Goal: Use online tool/utility

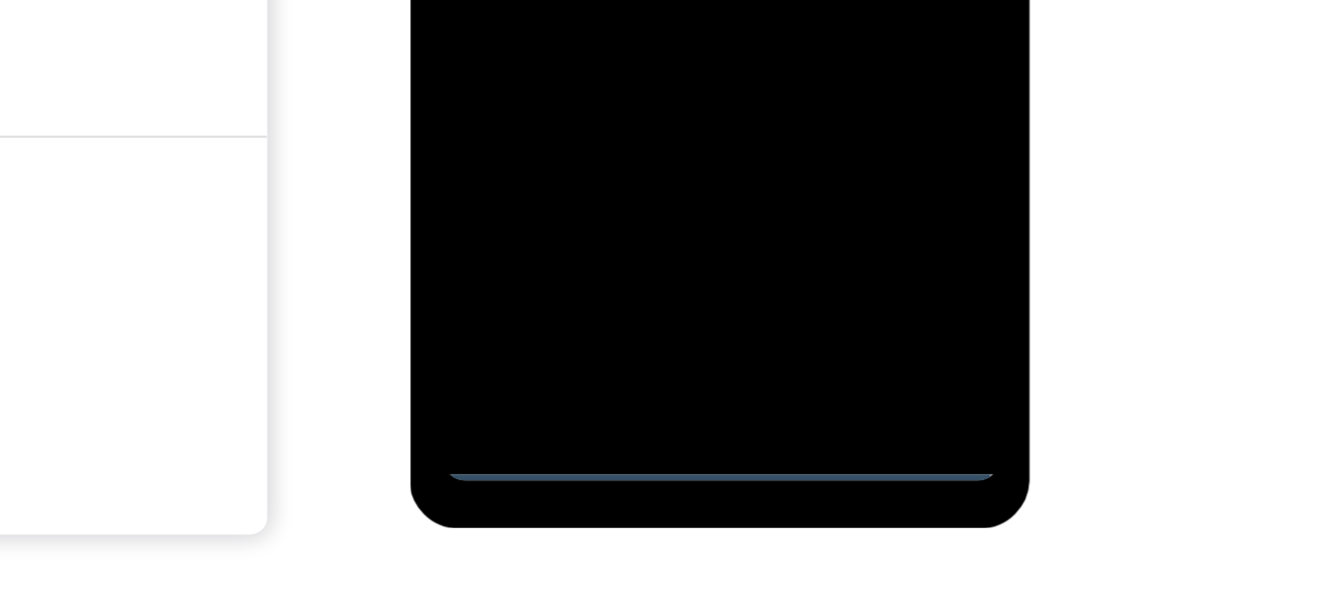
scroll to position [351, 0]
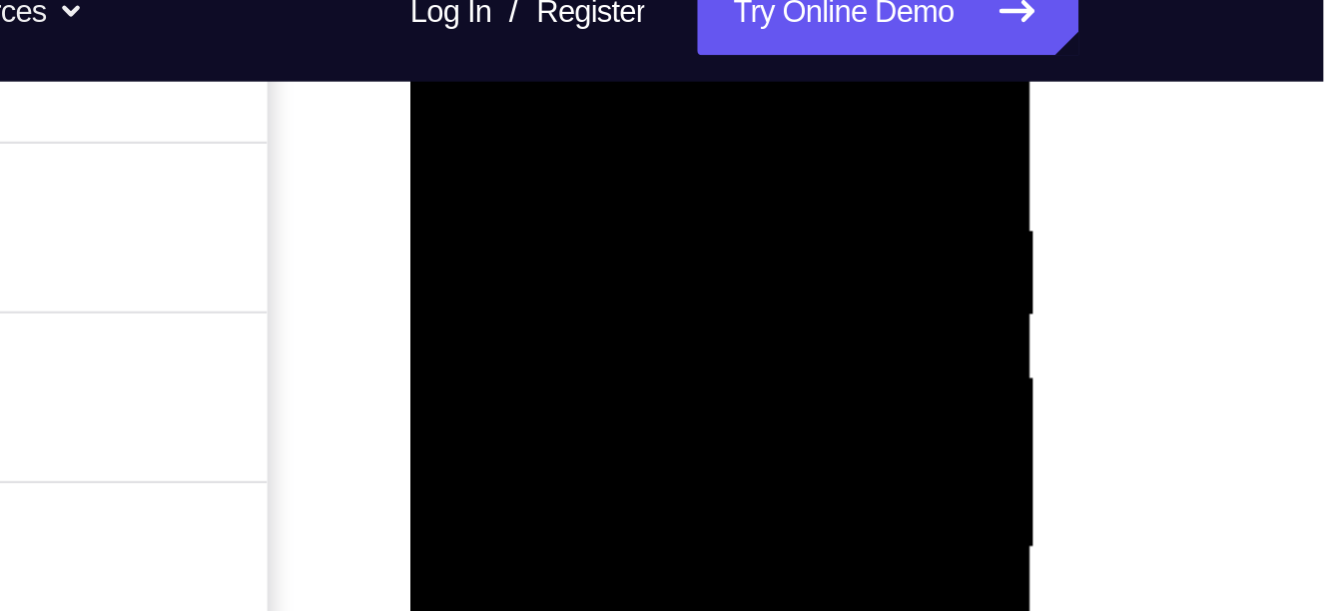
scroll to position [328, 0]
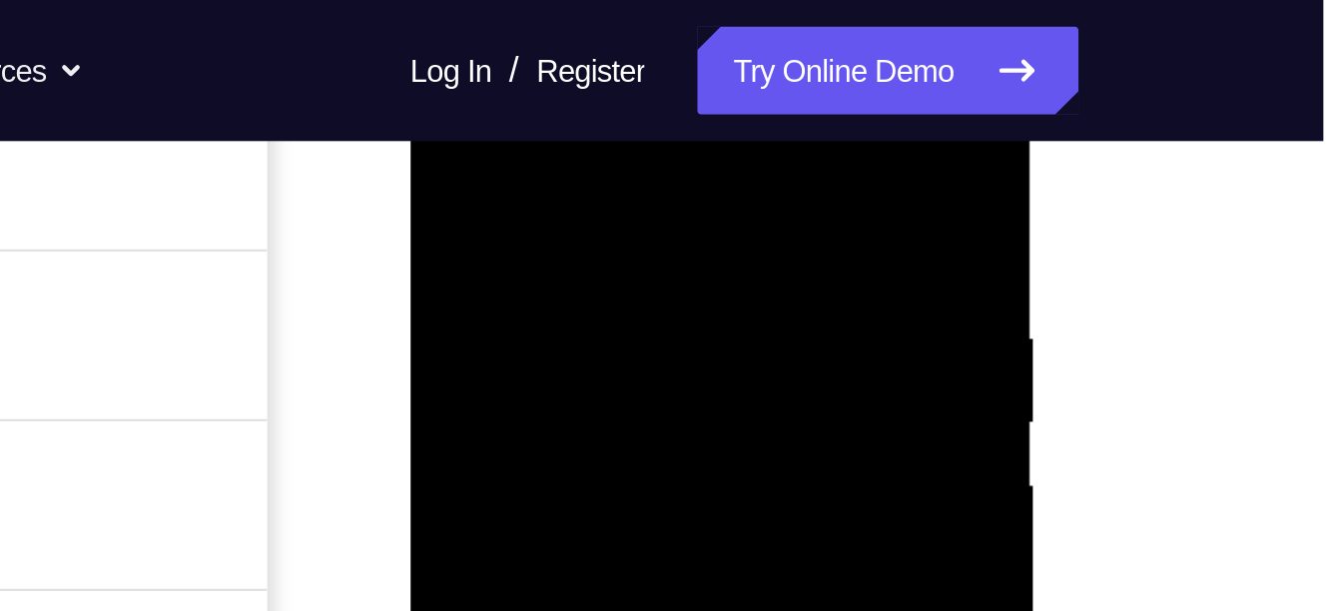
click at [525, 107] on div at bounding box center [551, 300] width 252 height 559
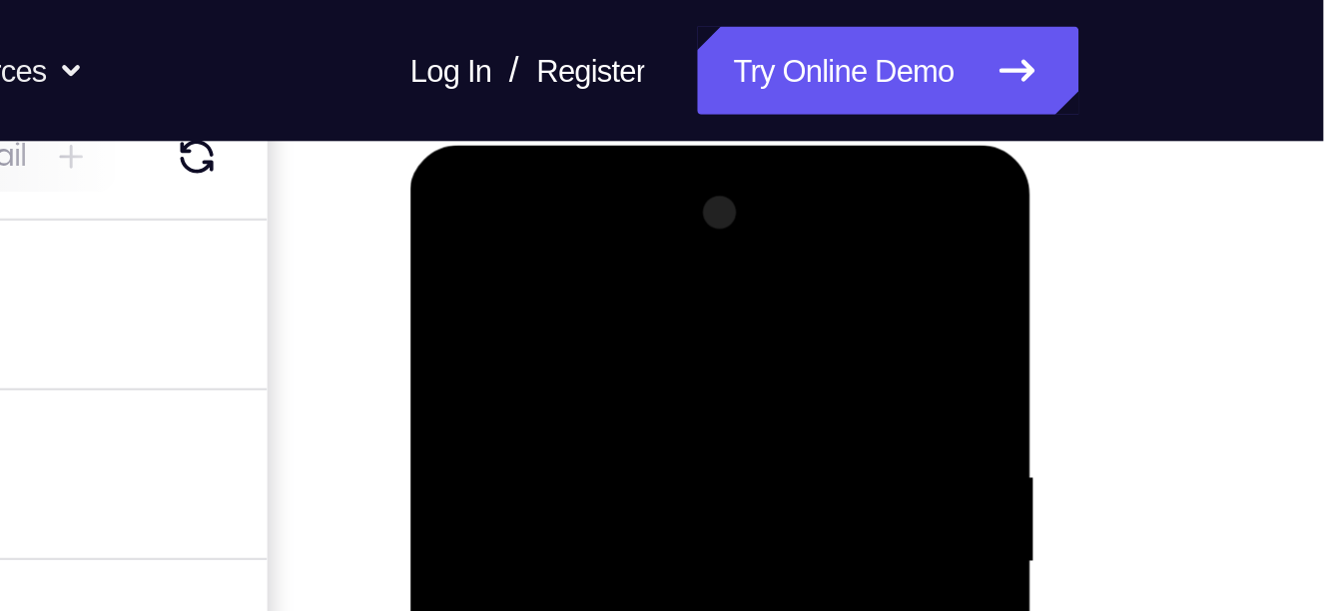
click at [540, 255] on div at bounding box center [551, 439] width 252 height 559
click at [566, 252] on div at bounding box center [551, 439] width 252 height 559
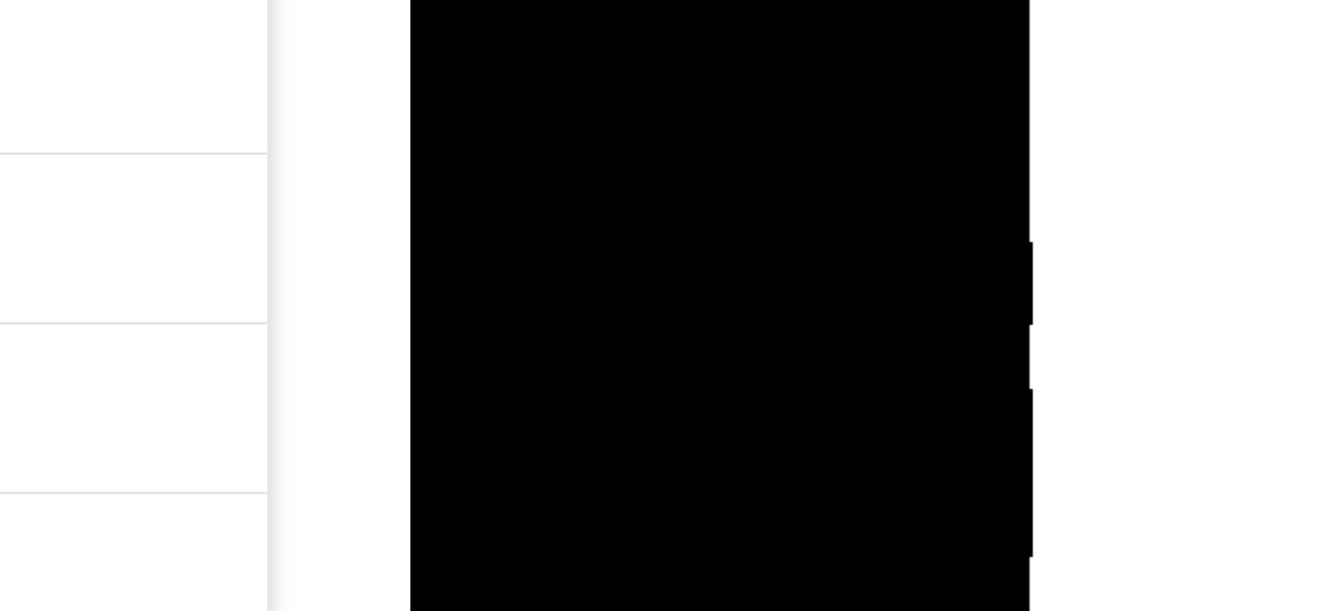
click at [462, 147] on div at bounding box center [551, 204] width 252 height 559
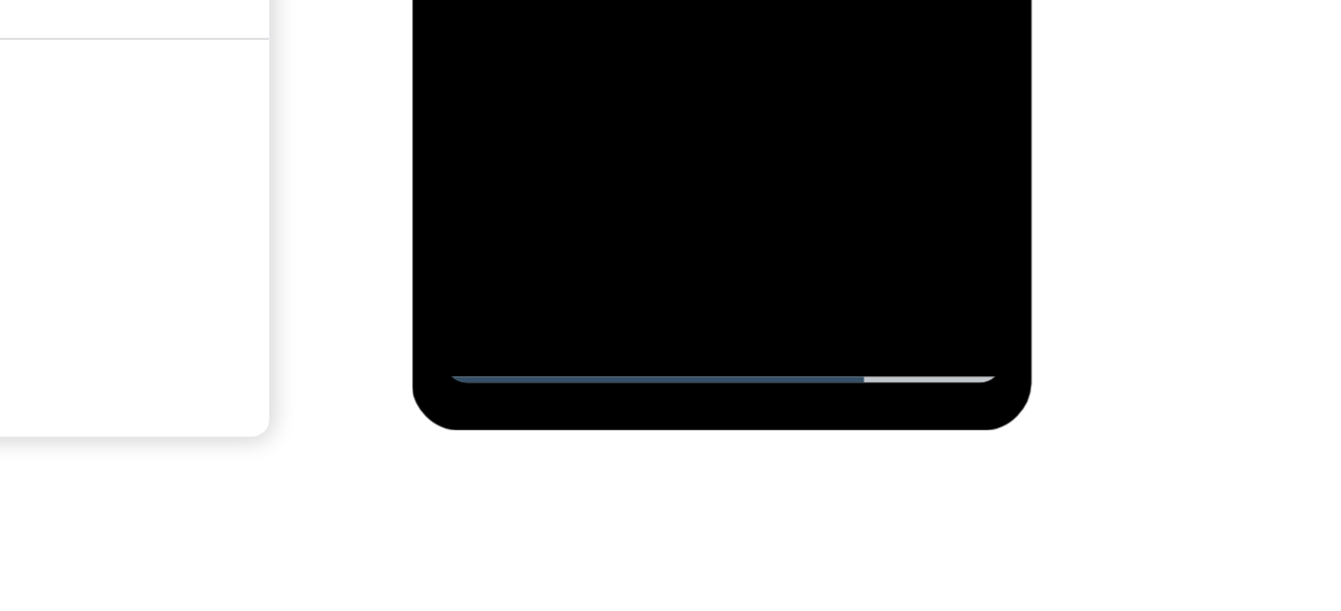
drag, startPoint x: 546, startPoint y: -409, endPoint x: 541, endPoint y: -471, distance: 62.1
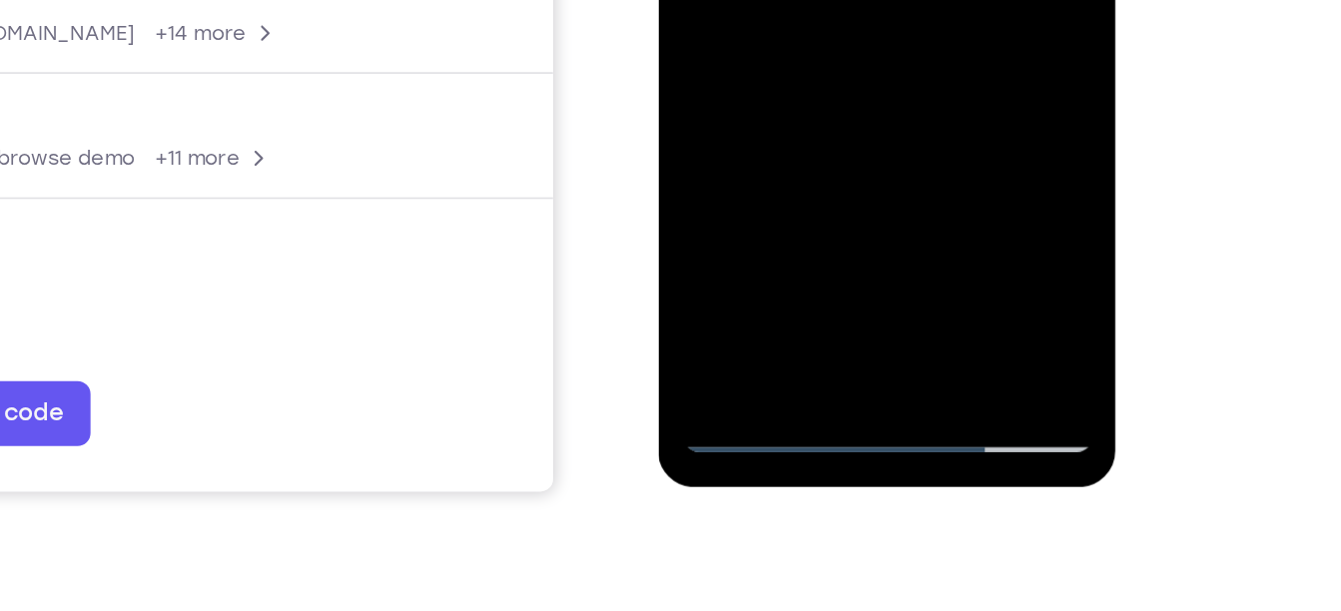
scroll to position [390, 0]
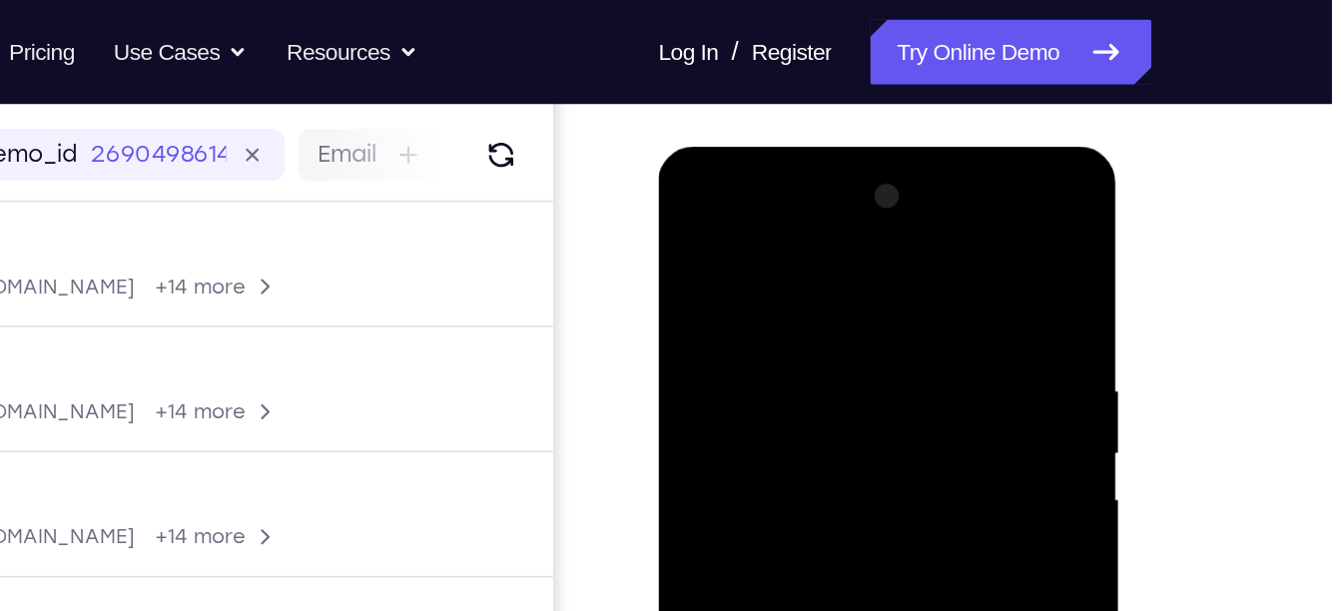
scroll to position [230, 0]
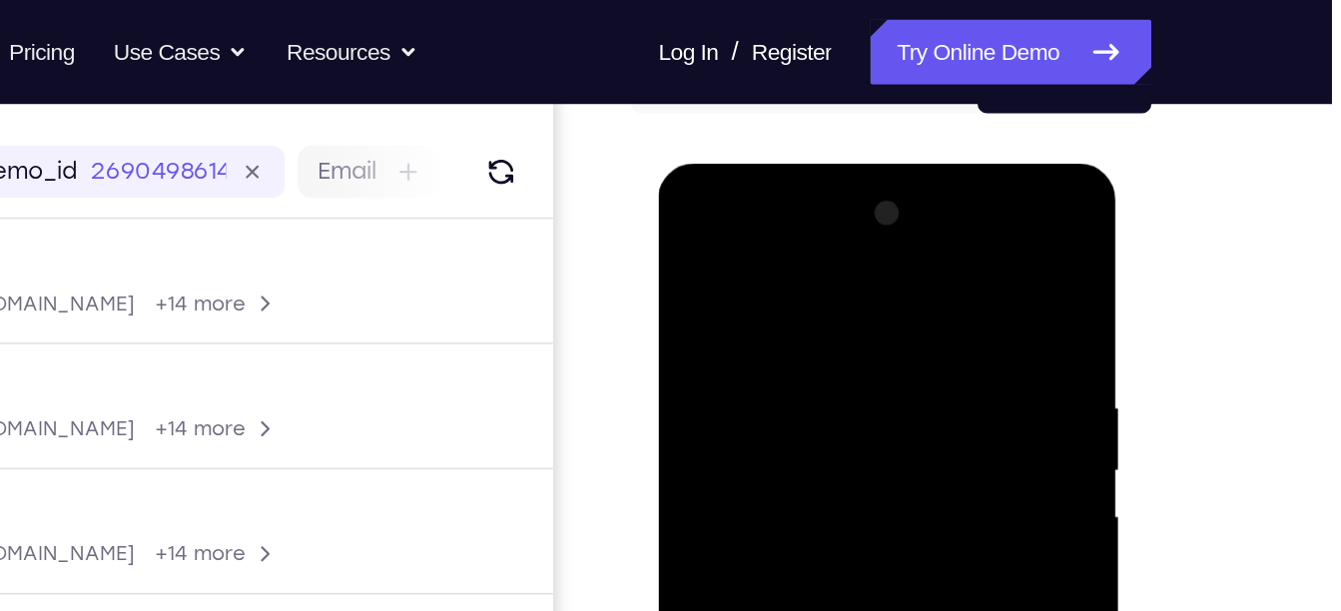
click at [785, 228] on div at bounding box center [799, 458] width 252 height 559
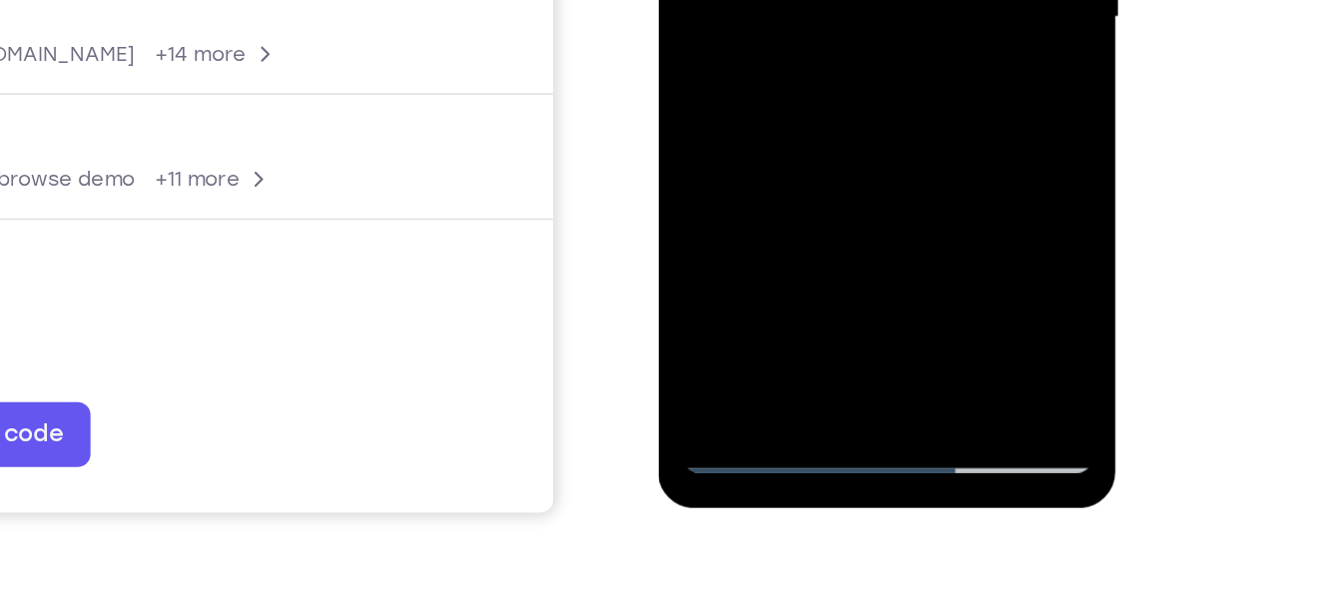
scroll to position [379, 0]
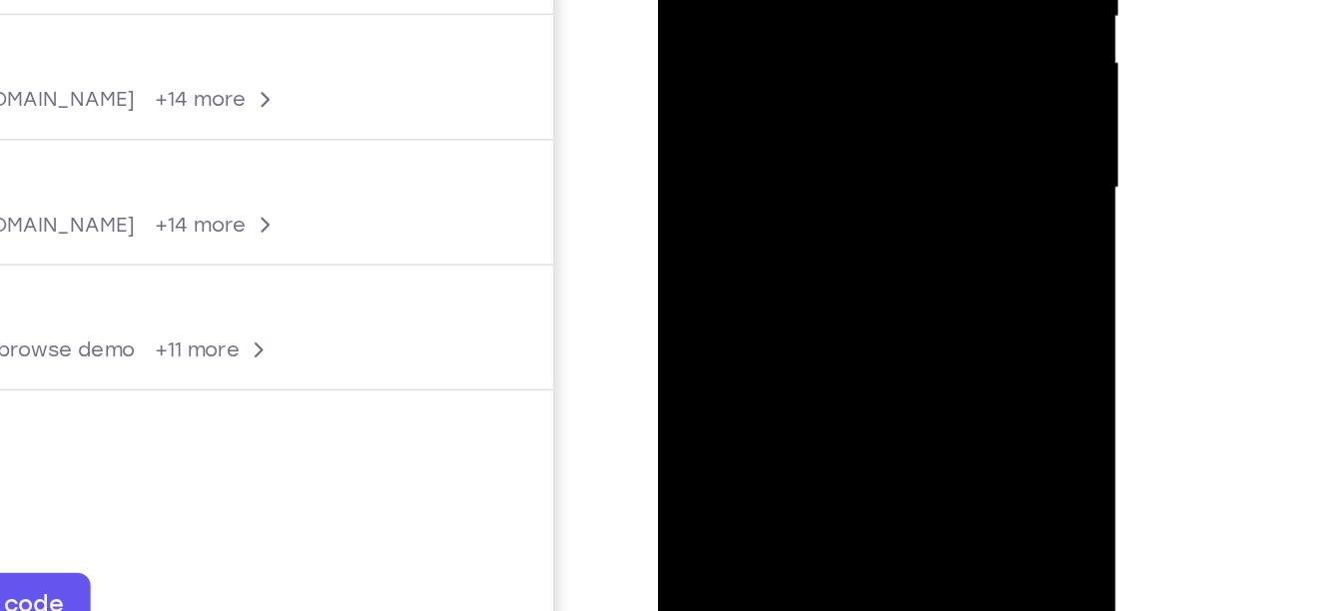
click at [777, 0] on div at bounding box center [799, 3] width 252 height 559
click at [853, 0] on div at bounding box center [799, 3] width 252 height 559
click at [835, 0] on div at bounding box center [799, 3] width 252 height 559
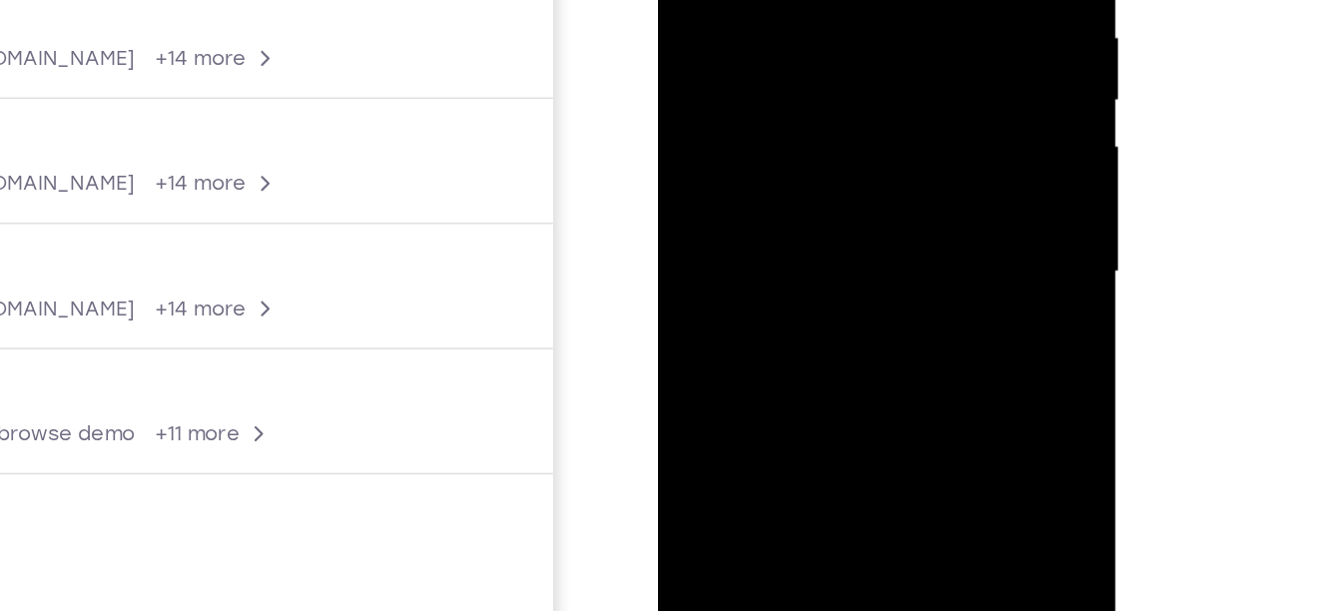
click at [808, 33] on div at bounding box center [799, 88] width 252 height 559
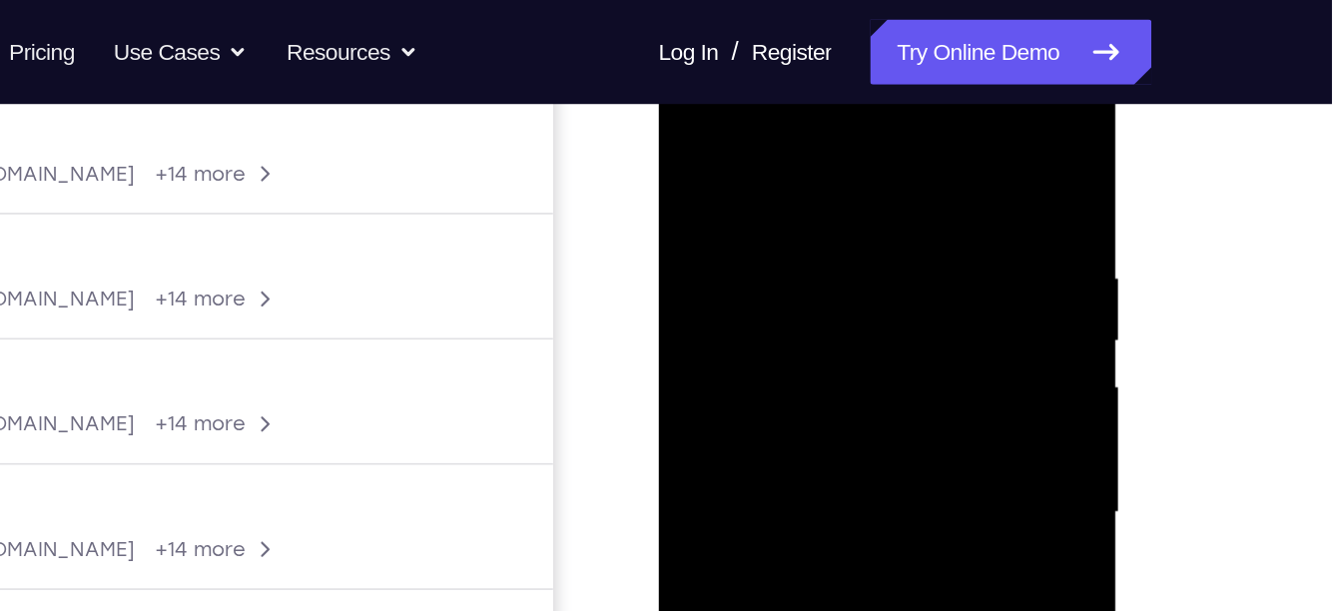
scroll to position [291, 0]
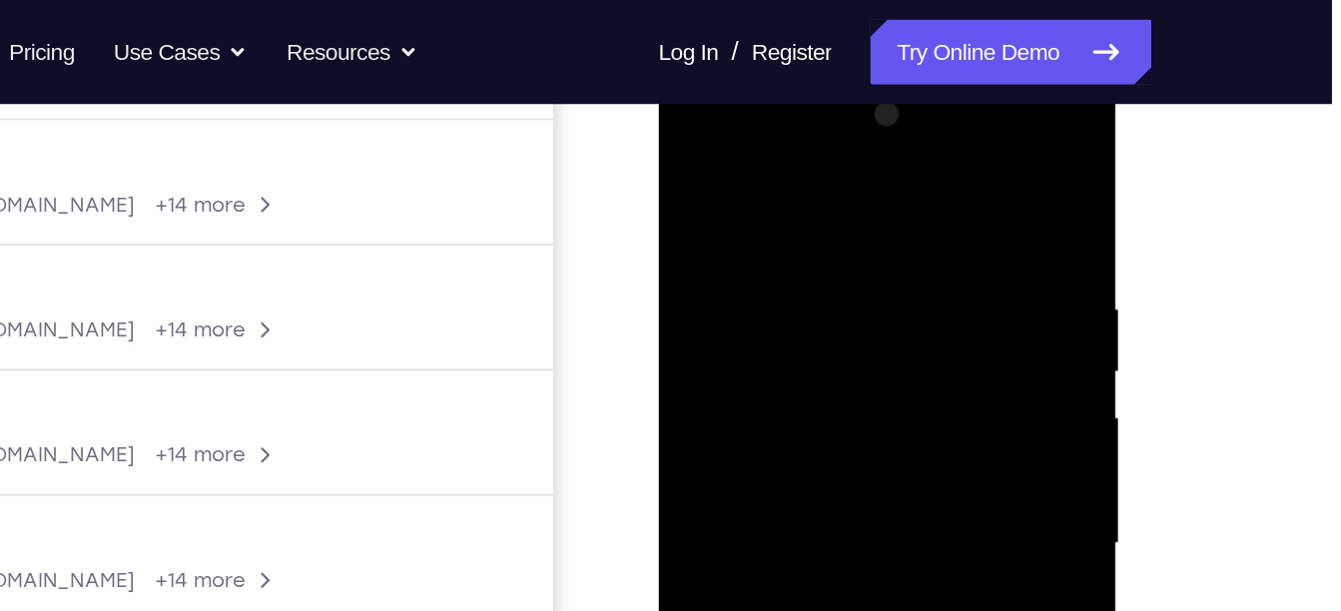
click at [708, 279] on div at bounding box center [799, 359] width 252 height 559
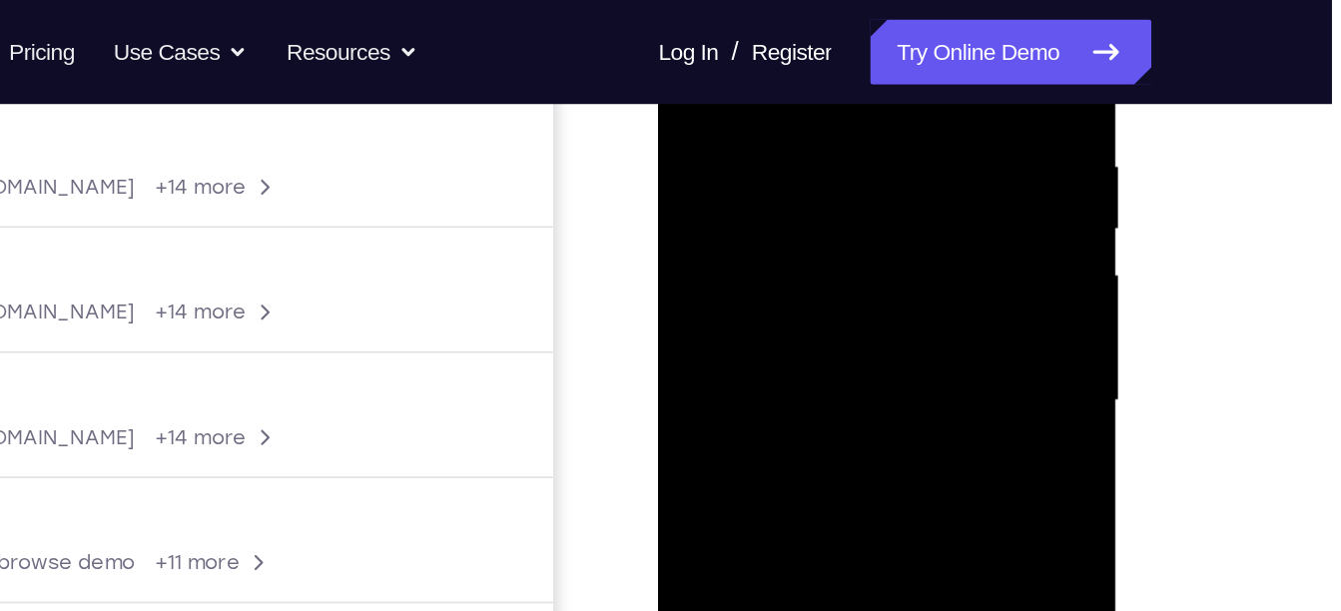
scroll to position [377, 0]
click at [729, 133] on div at bounding box center [799, 218] width 252 height 559
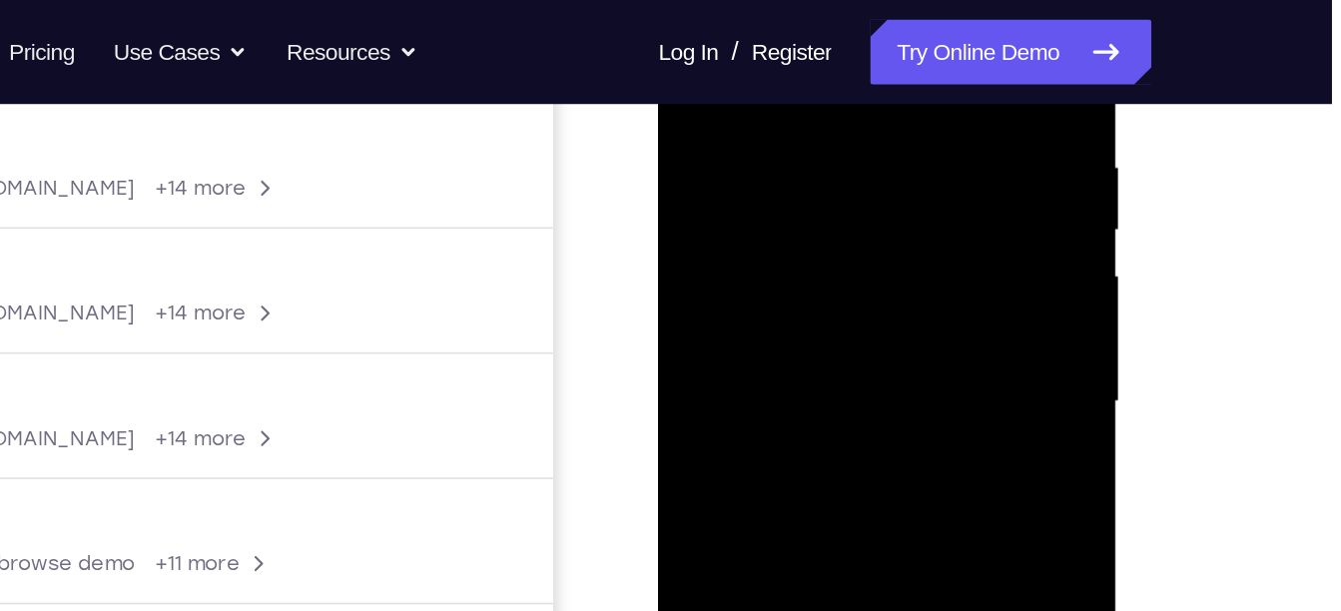
click at [729, 133] on div at bounding box center [799, 218] width 252 height 559
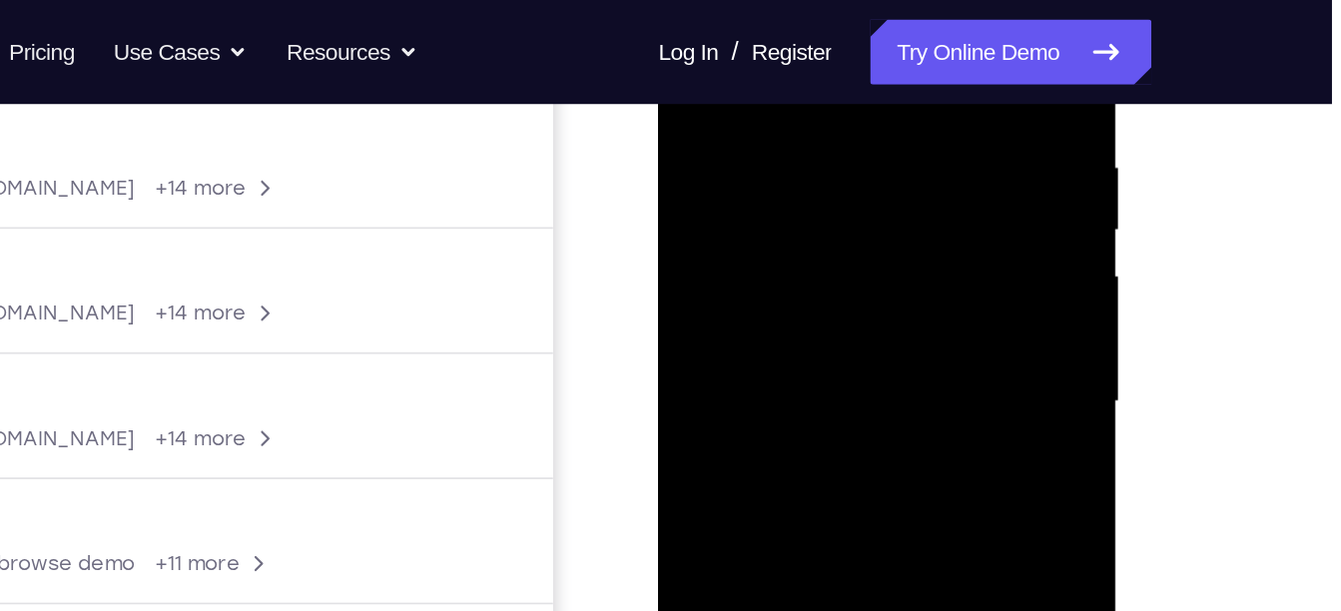
click at [729, 133] on div at bounding box center [799, 218] width 252 height 559
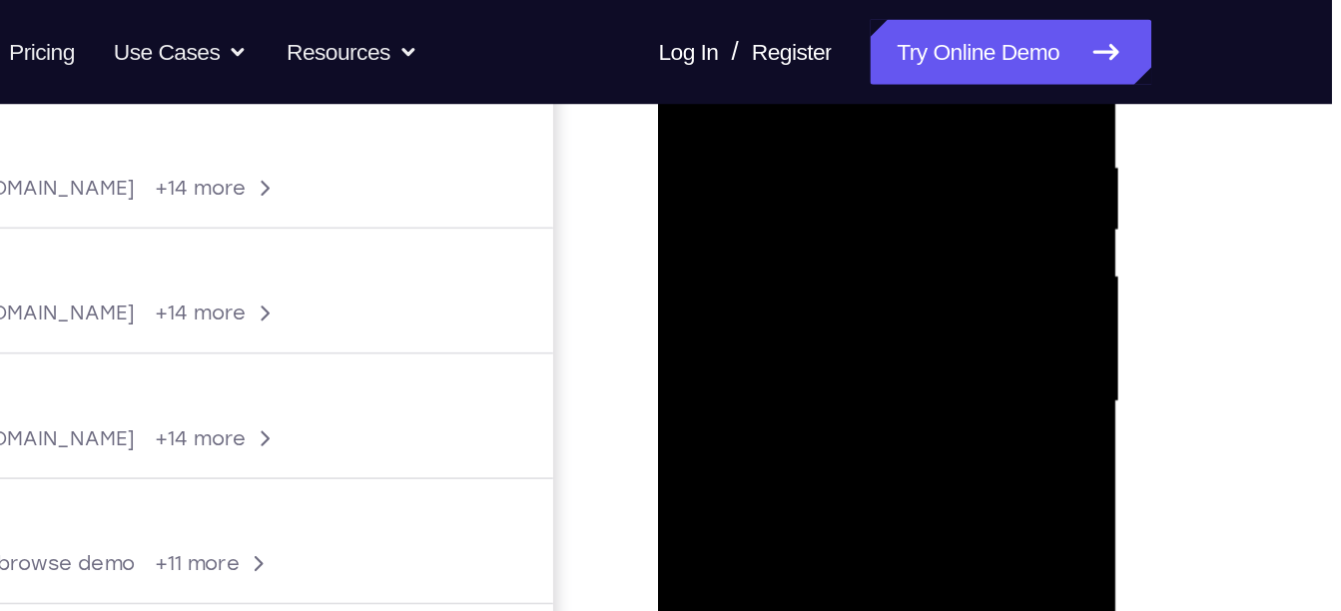
click at [729, 133] on div at bounding box center [799, 218] width 252 height 559
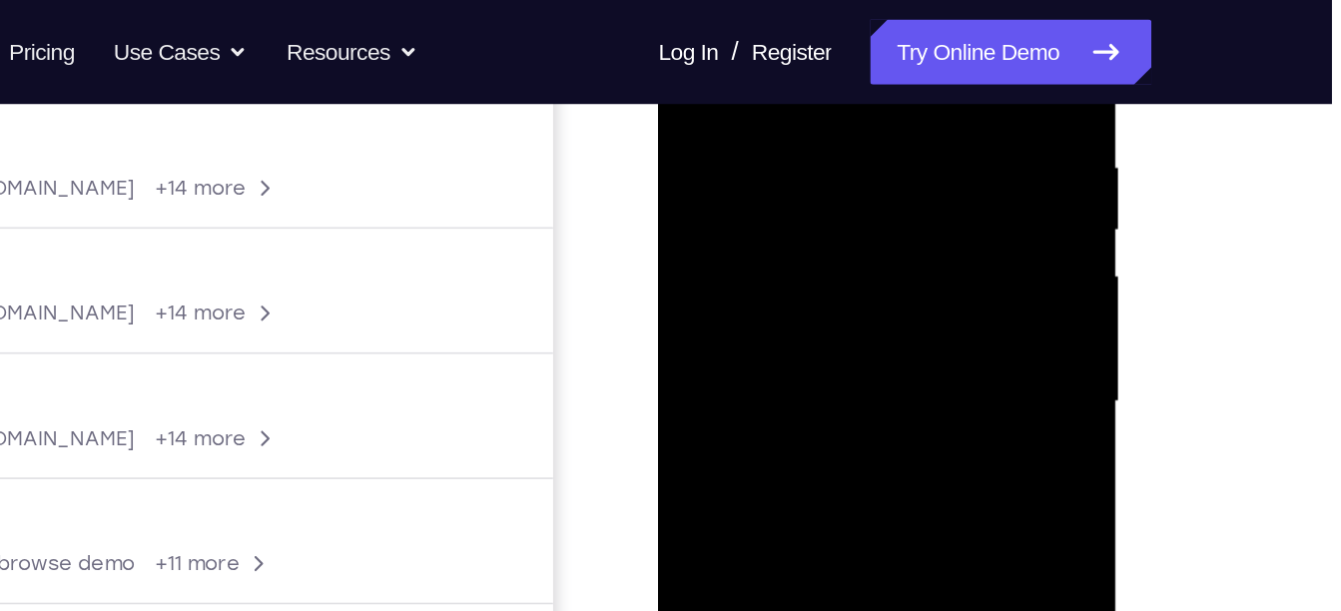
click at [729, 133] on div at bounding box center [799, 218] width 252 height 559
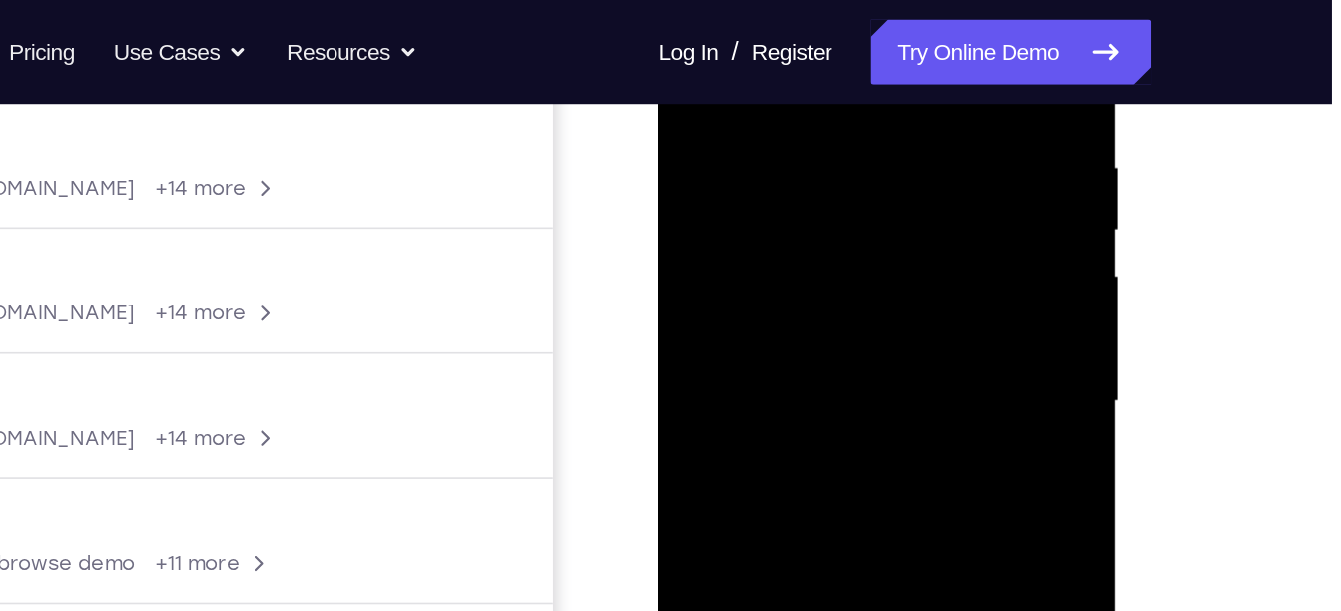
click at [769, 67] on div at bounding box center [799, 218] width 252 height 559
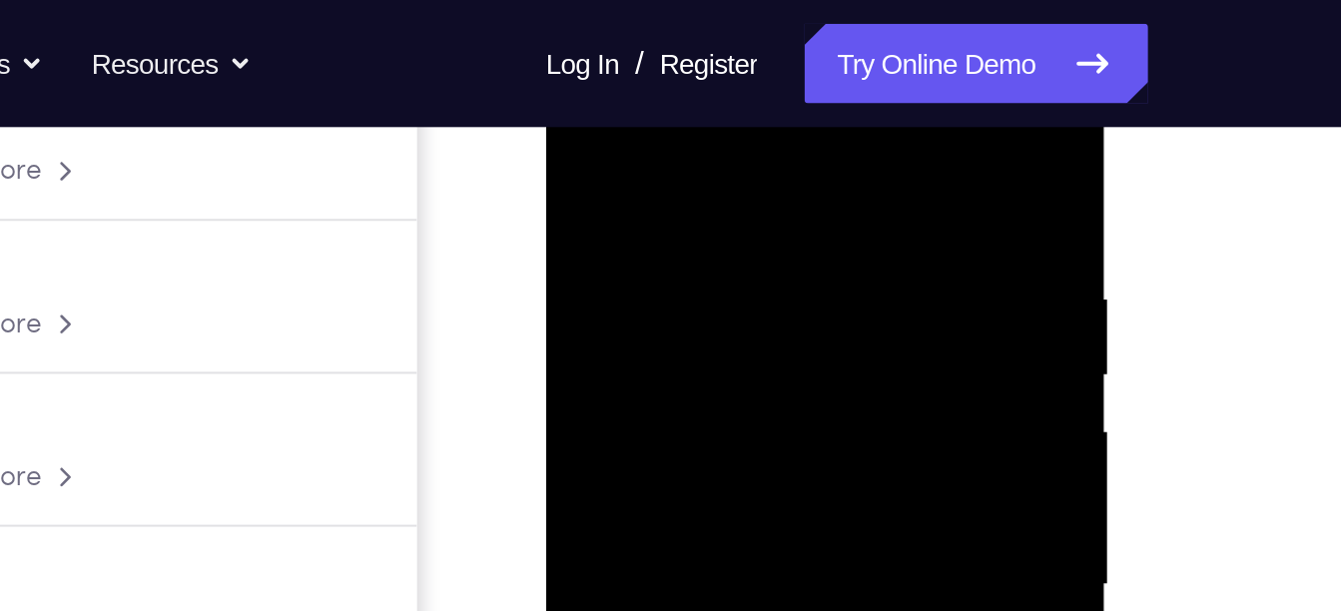
scroll to position [325, 0]
click at [787, 119] on div at bounding box center [687, 305] width 252 height 559
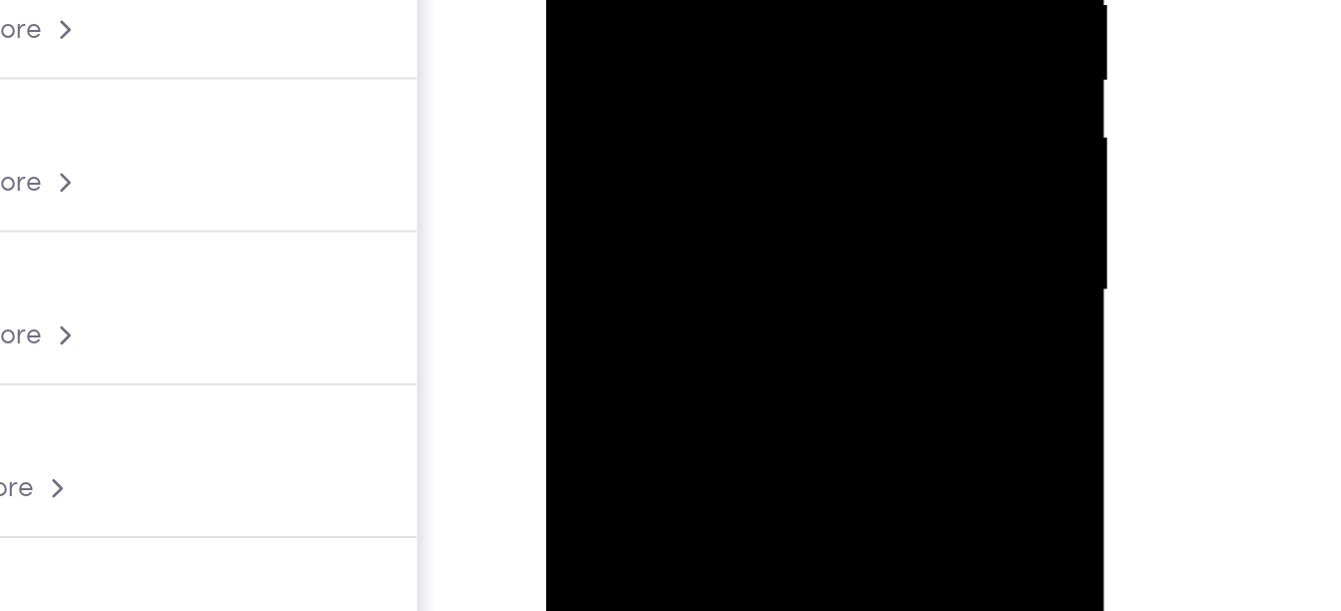
scroll to position [353, 0]
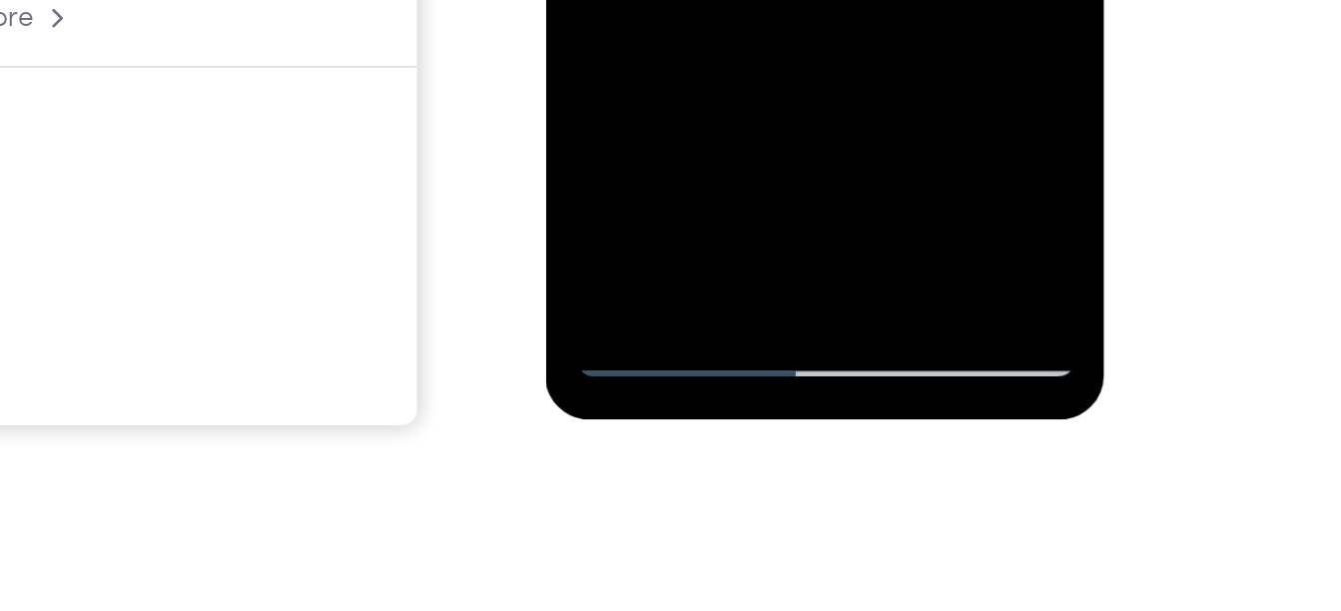
scroll to position [414, 0]
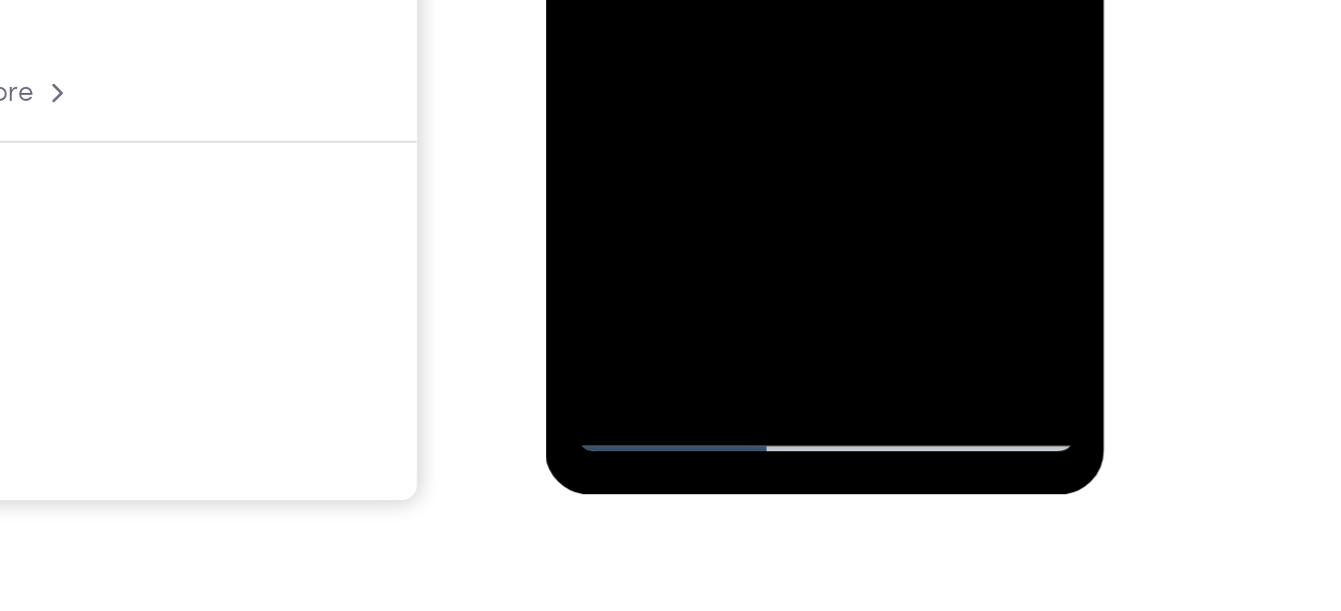
scroll to position [374, 0]
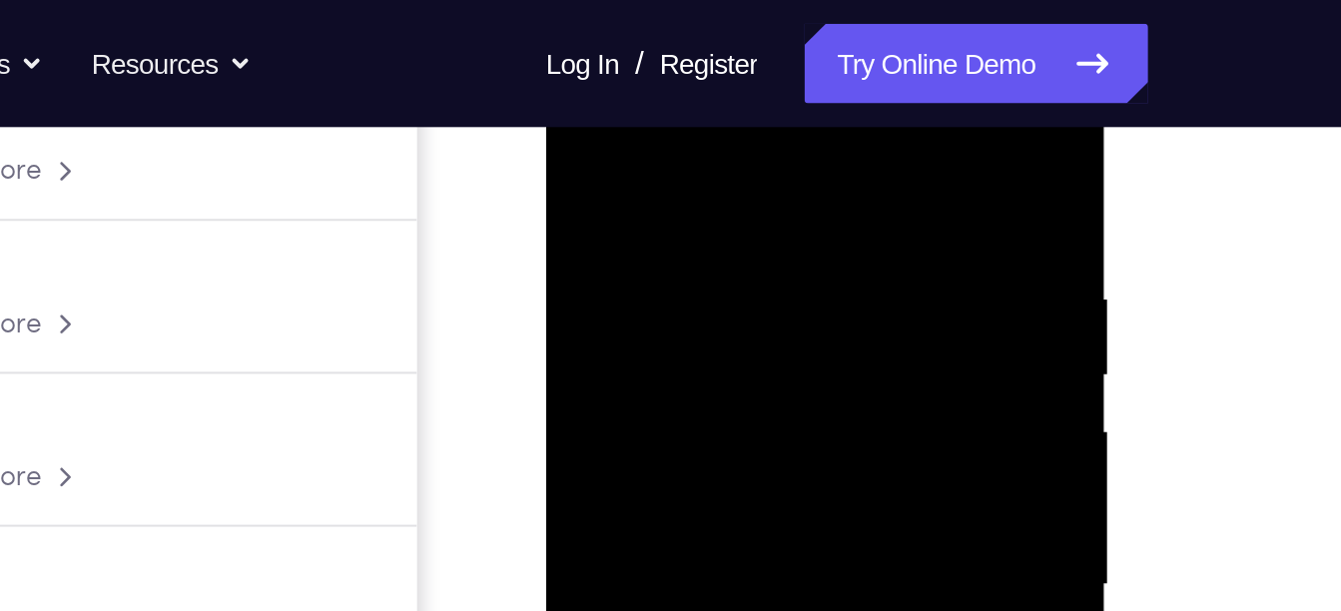
scroll to position [329, 0]
click at [662, 87] on div at bounding box center [687, 297] width 252 height 559
click at [662, 93] on div at bounding box center [687, 297] width 252 height 559
click at [650, 234] on div at bounding box center [687, 297] width 252 height 559
click at [647, 253] on div at bounding box center [687, 297] width 252 height 559
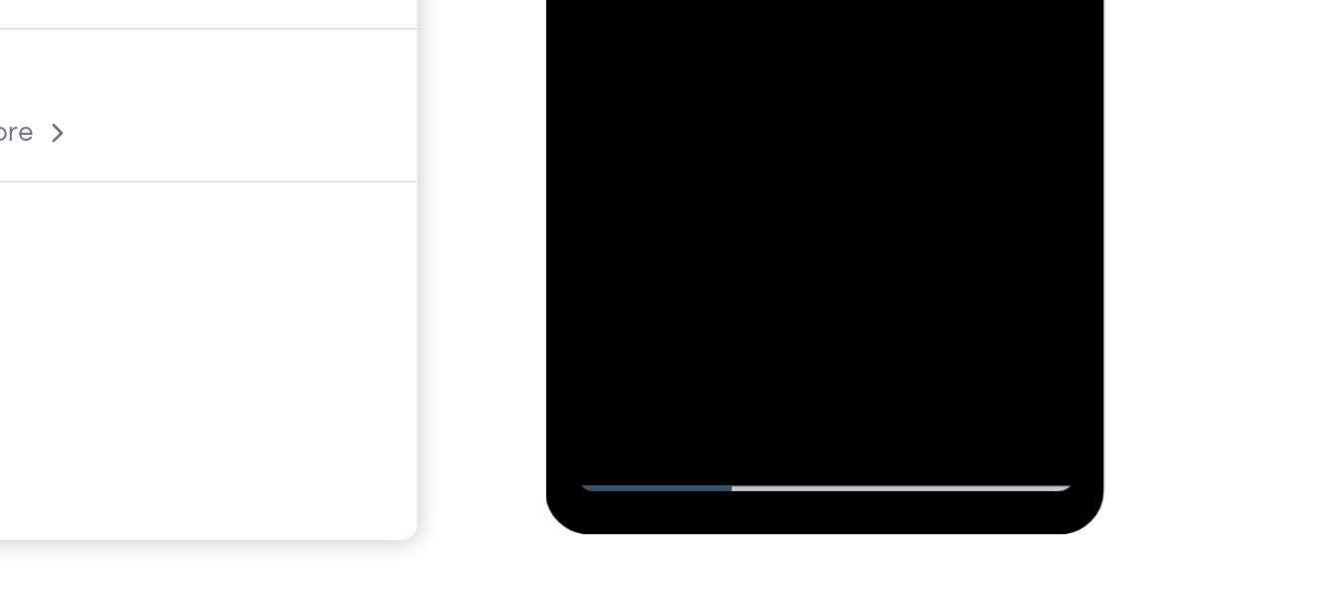
scroll to position [372, 0]
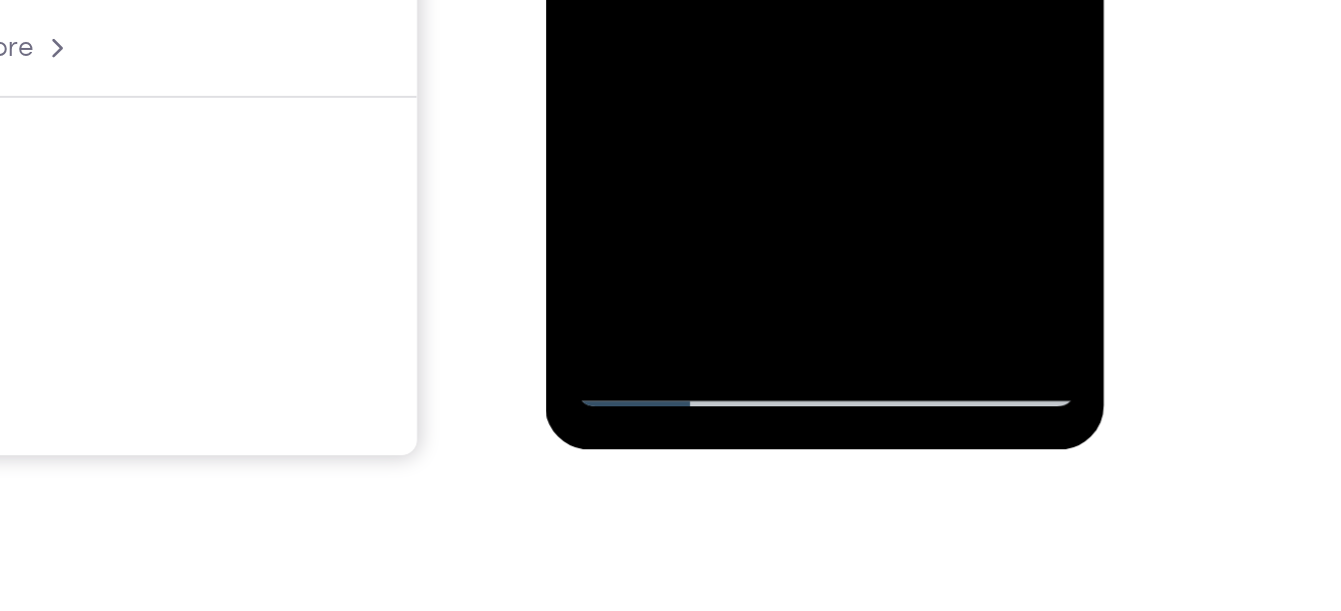
scroll to position [397, 0]
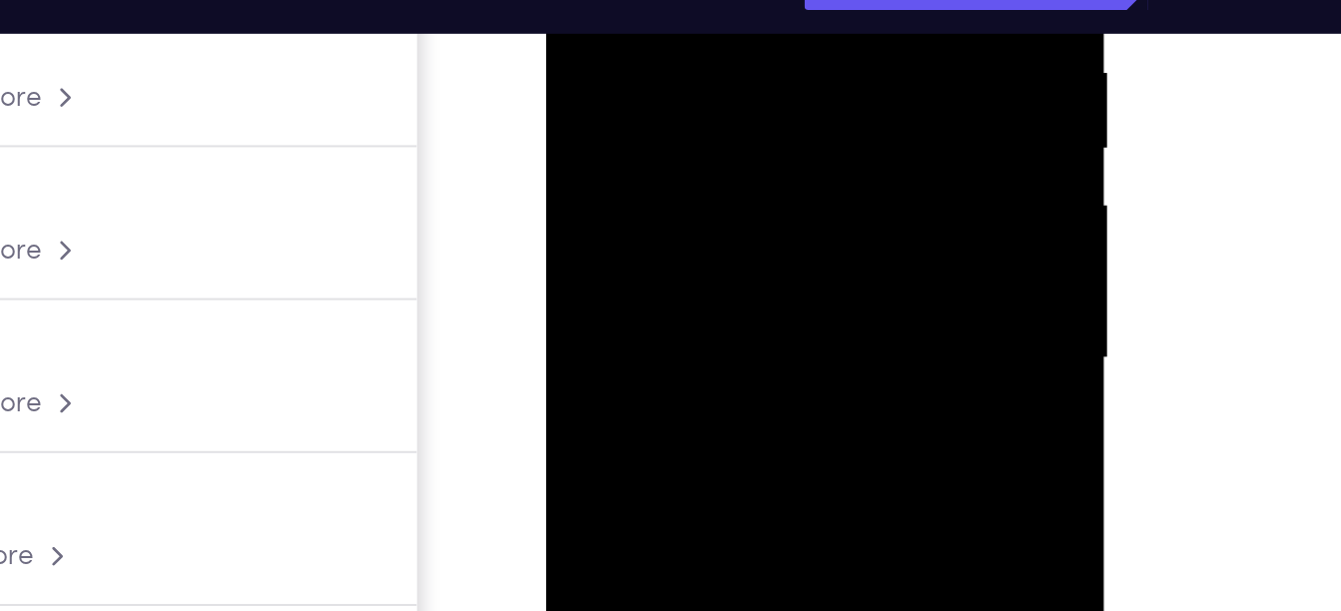
drag, startPoint x: 696, startPoint y: 83, endPoint x: 712, endPoint y: -143, distance: 226.2
click at [712, 0] on div at bounding box center [687, 68] width 252 height 559
drag, startPoint x: 669, startPoint y: 82, endPoint x: 697, endPoint y: -127, distance: 210.6
click at [697, 0] on div at bounding box center [687, 68] width 252 height 559
drag, startPoint x: 703, startPoint y: 156, endPoint x: 709, endPoint y: -12, distance: 167.9
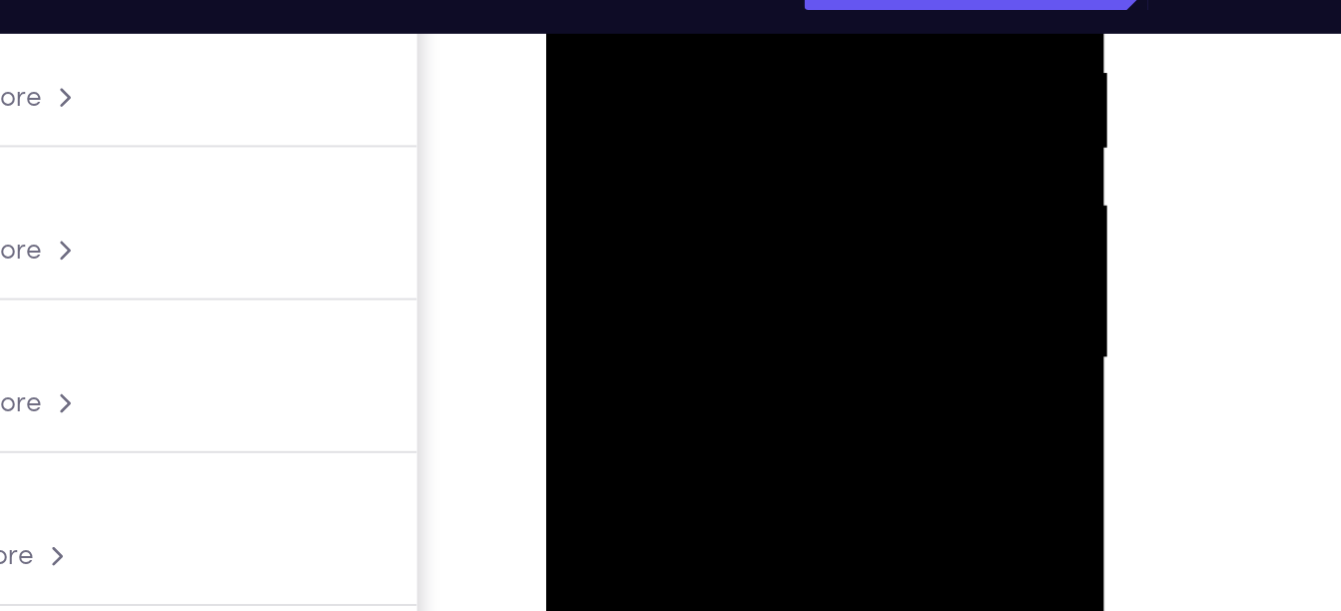
click at [709, 0] on div at bounding box center [687, 68] width 252 height 559
drag, startPoint x: 680, startPoint y: 150, endPoint x: 691, endPoint y: -18, distance: 168.1
click at [691, 0] on div at bounding box center [687, 68] width 252 height 559
drag, startPoint x: 661, startPoint y: 129, endPoint x: 654, endPoint y: -142, distance: 270.7
click at [654, 0] on div at bounding box center [687, 68] width 252 height 559
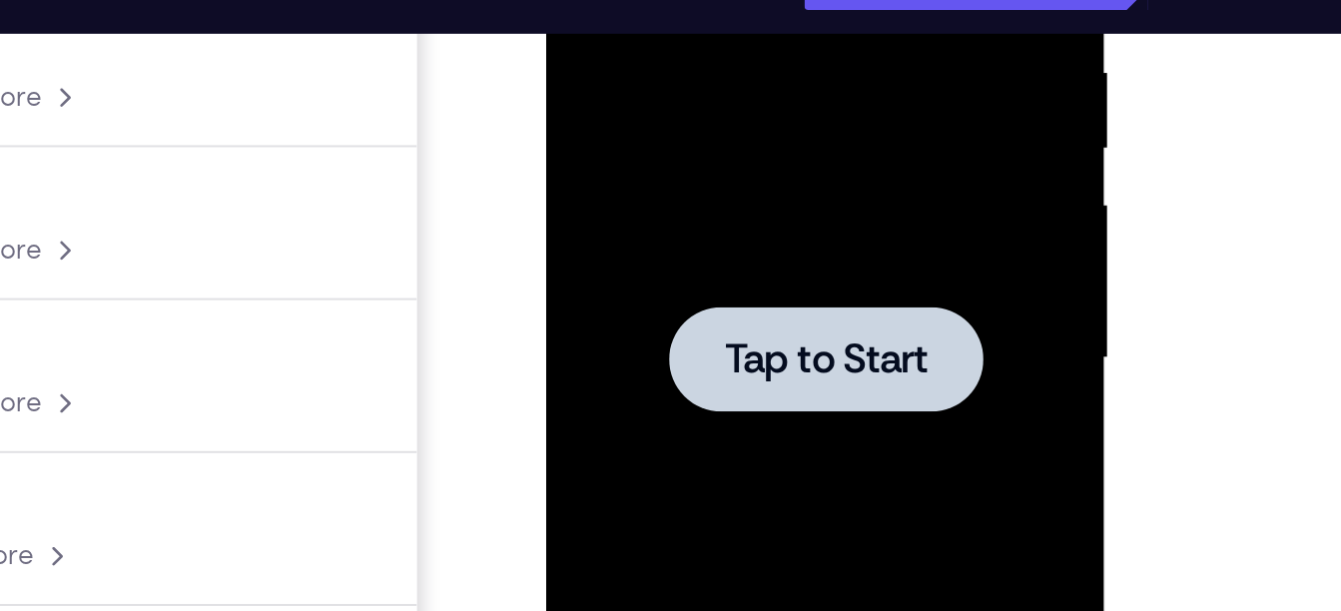
click at [683, 51] on div at bounding box center [687, 68] width 158 height 53
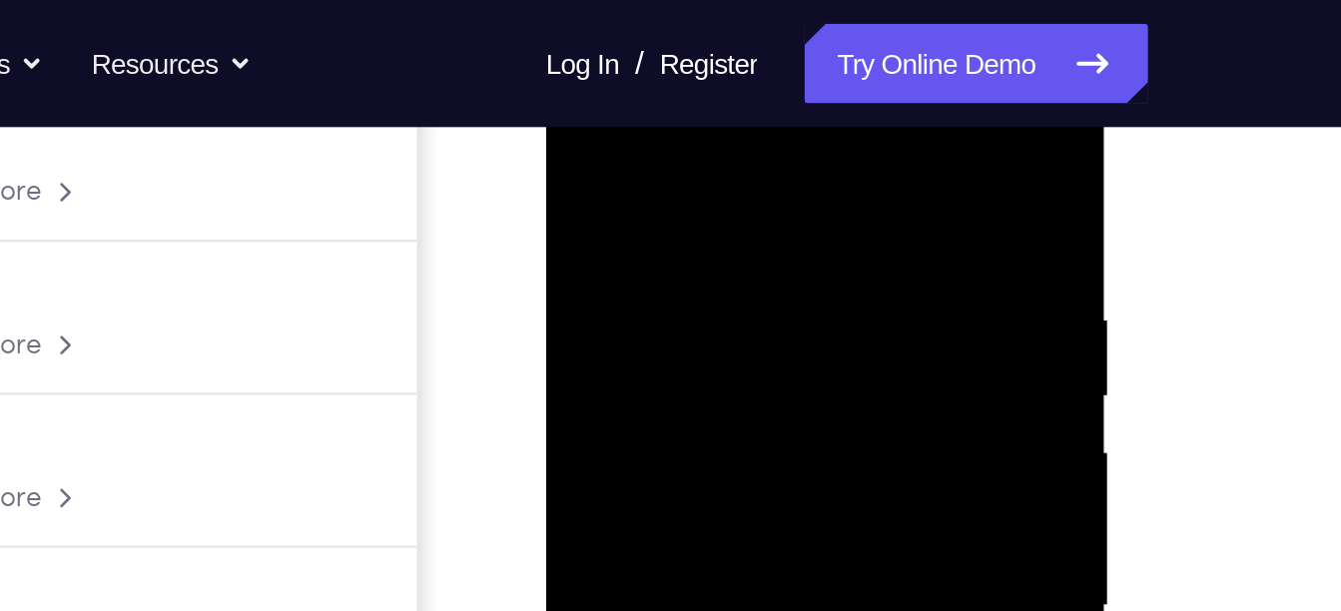
scroll to position [273, 0]
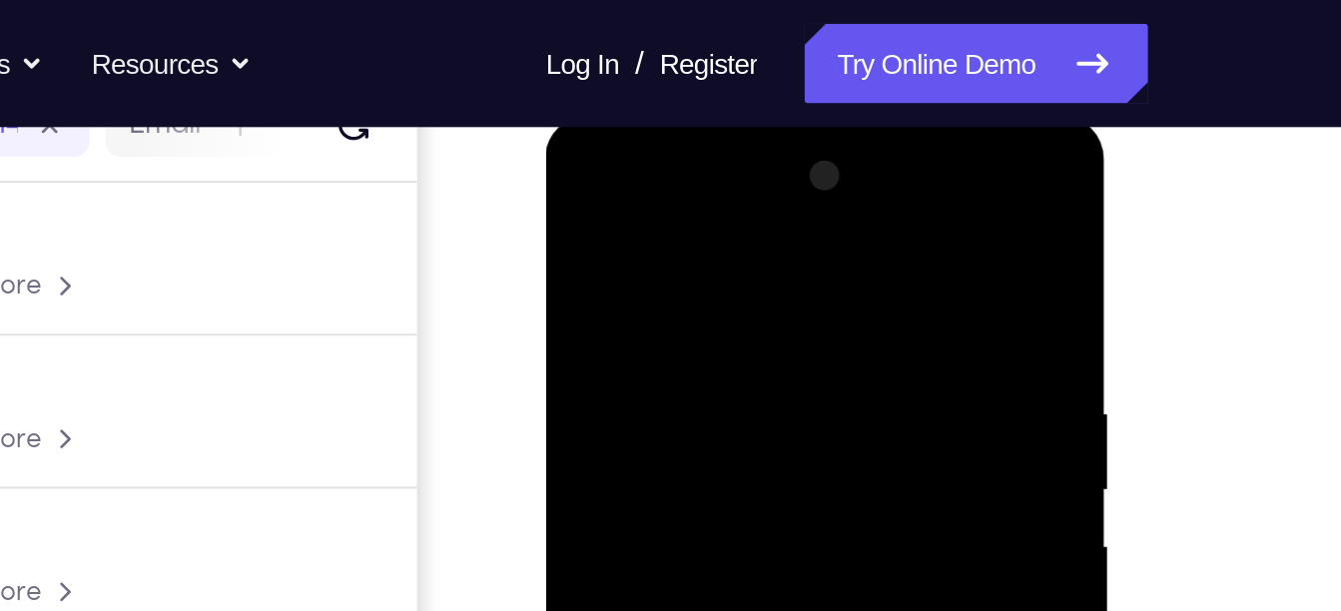
click at [664, 209] on div at bounding box center [687, 409] width 252 height 559
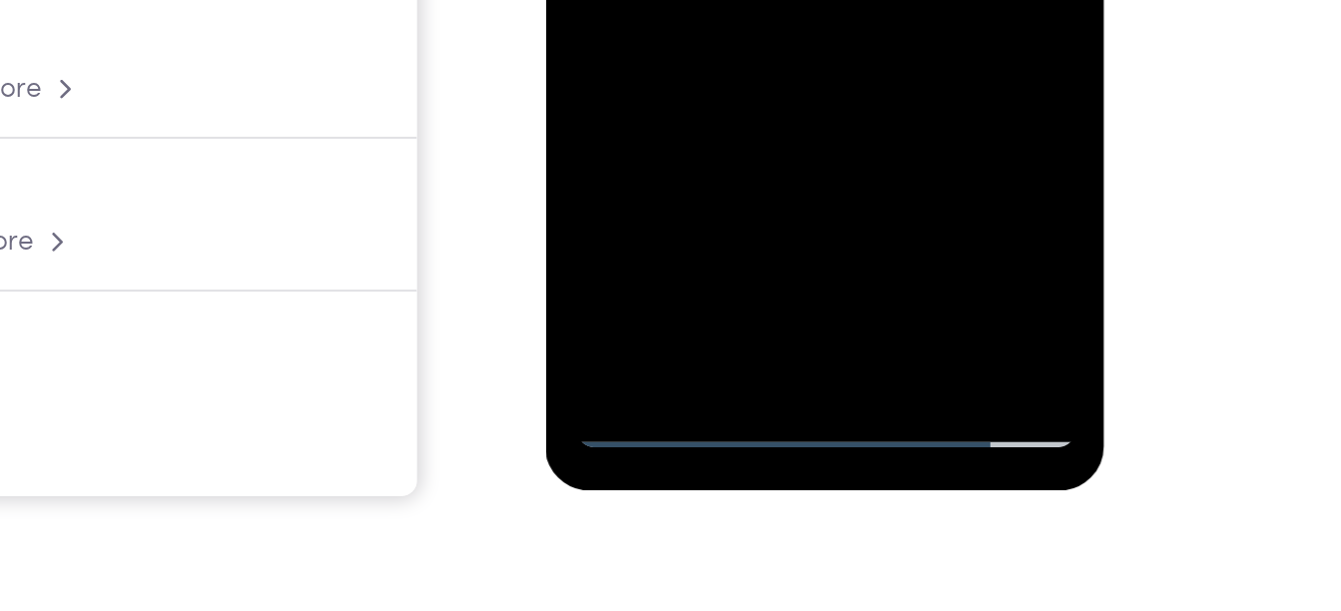
scroll to position [380, 0]
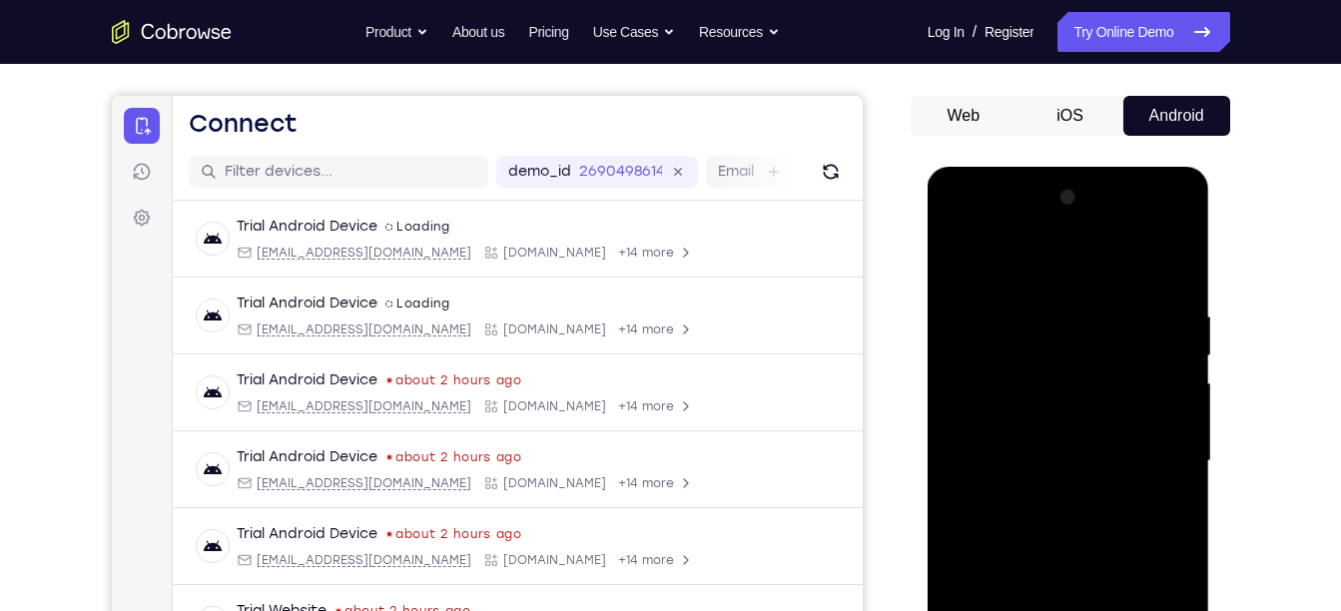
scroll to position [158, 0]
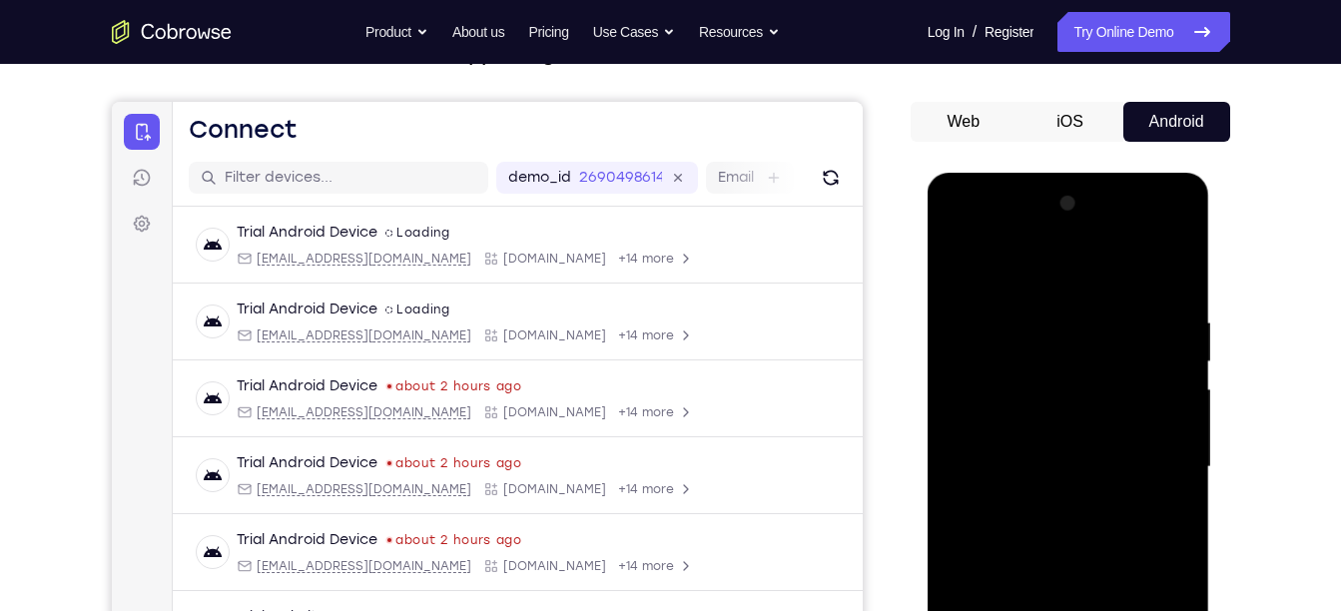
click at [1179, 278] on div at bounding box center [1069, 467] width 252 height 559
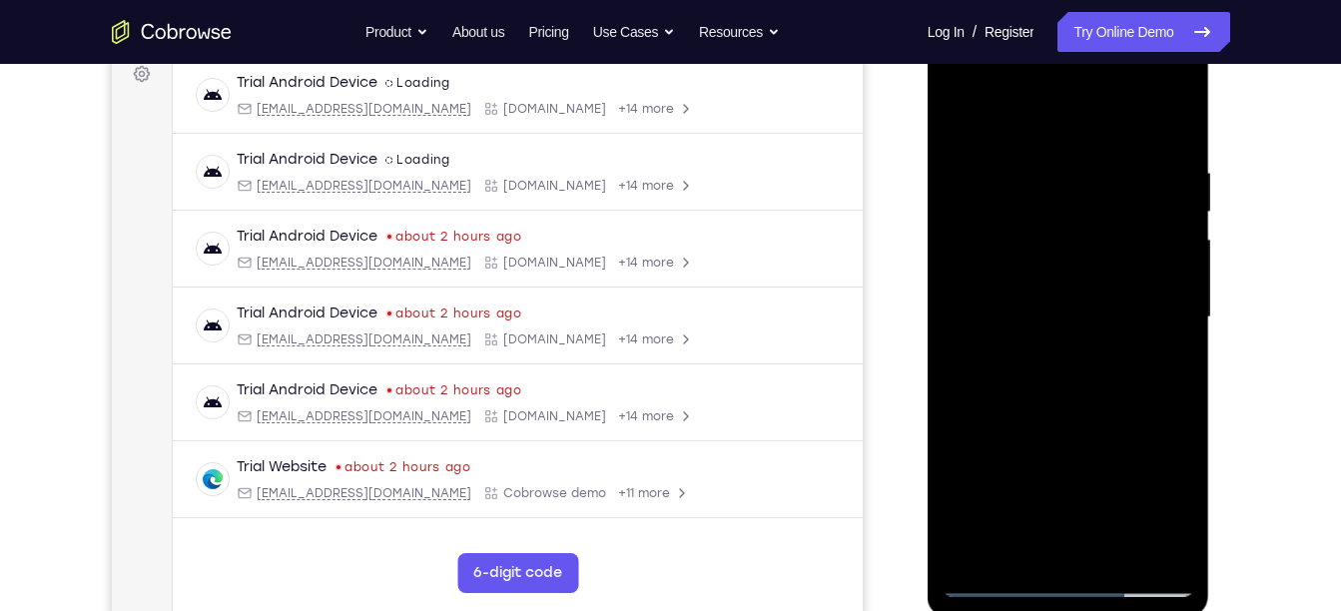
scroll to position [291, 0]
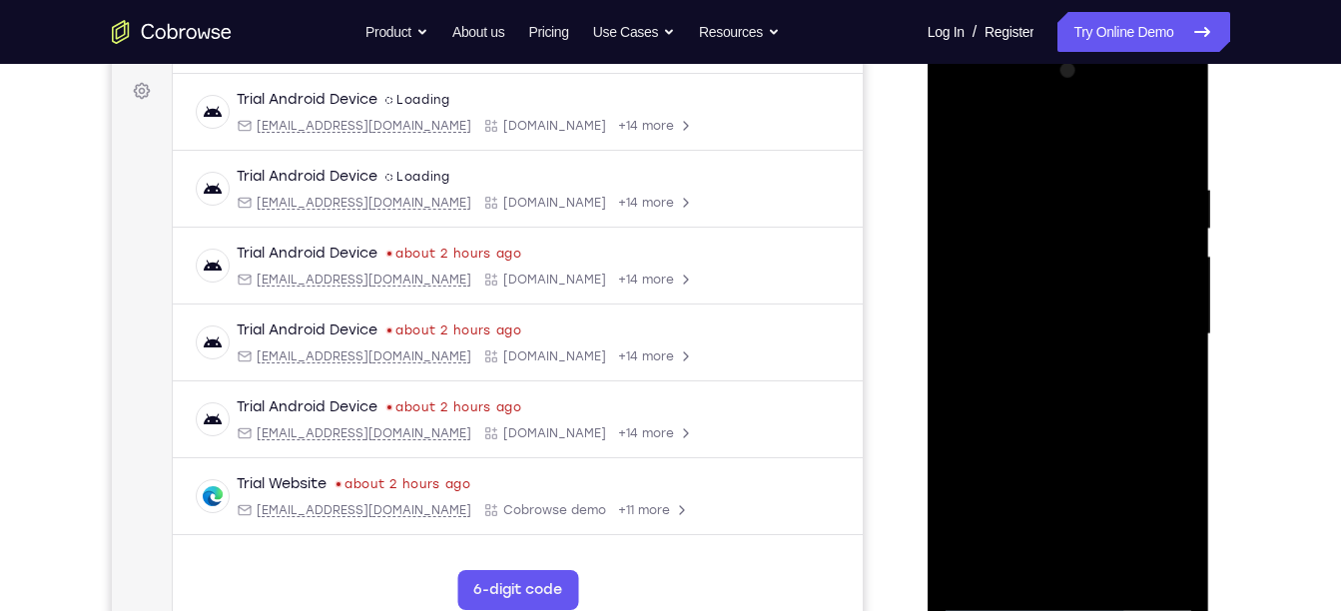
drag, startPoint x: 1074, startPoint y: 342, endPoint x: 1064, endPoint y: 253, distance: 89.4
click at [1064, 253] on div at bounding box center [1069, 334] width 252 height 559
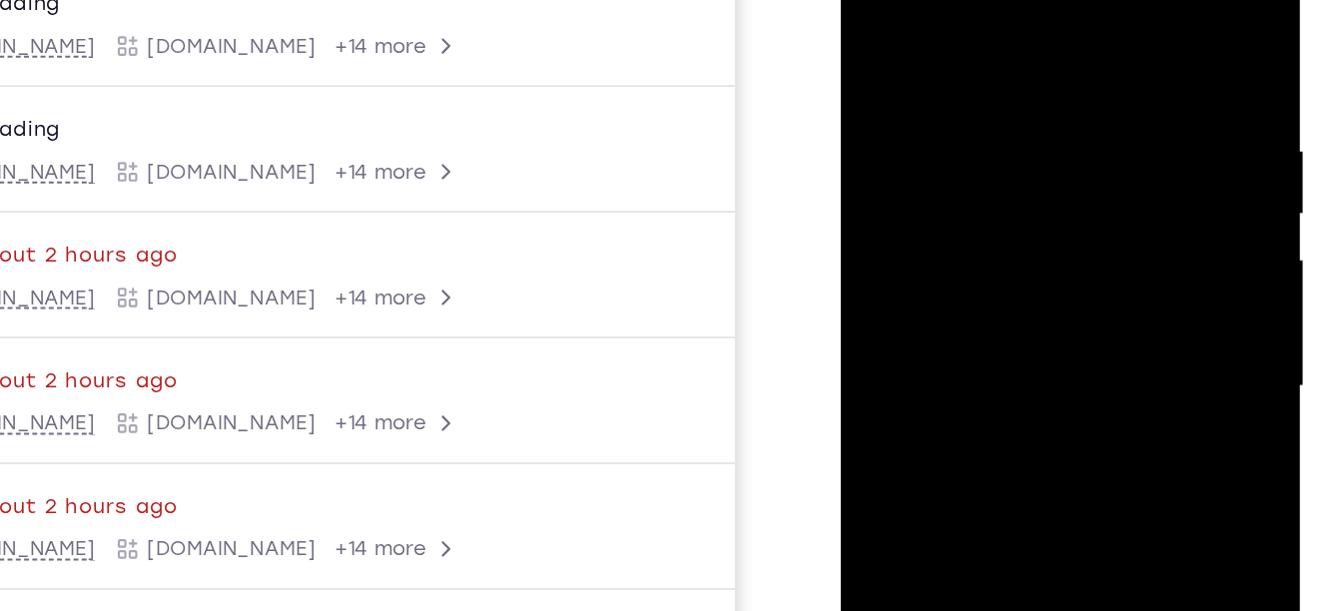
drag, startPoint x: 1001, startPoint y: 203, endPoint x: 1001, endPoint y: 99, distance: 103.9
click at [1001, 99] on div at bounding box center [982, 200] width 252 height 559
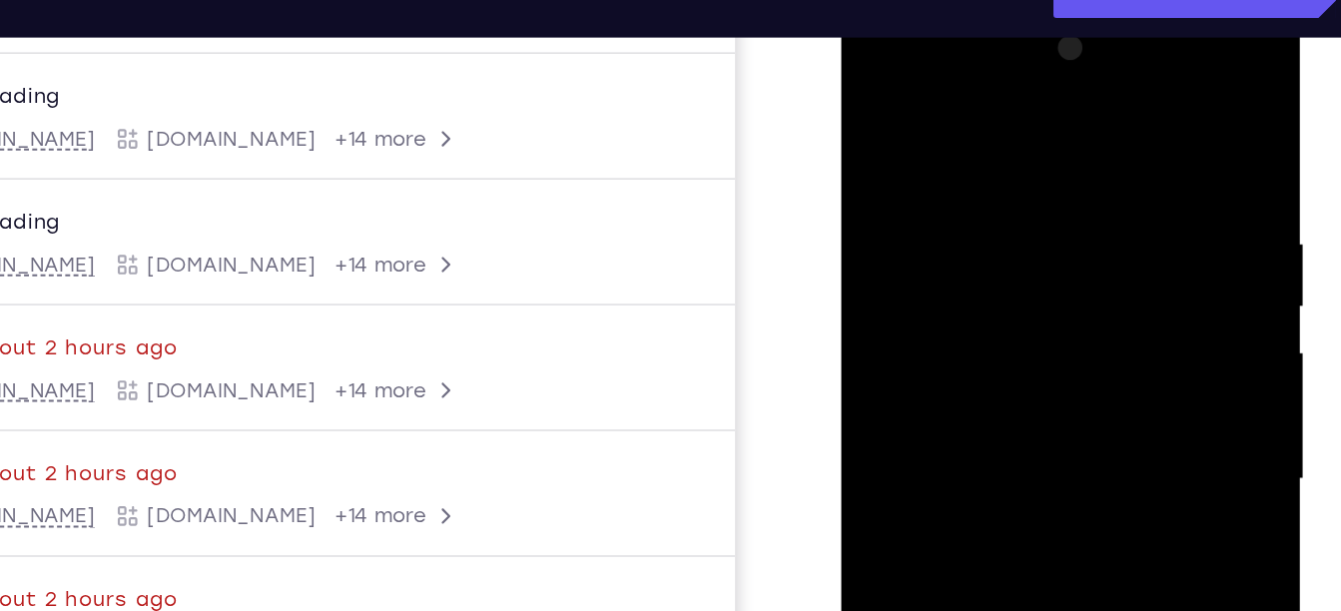
drag, startPoint x: 997, startPoint y: 196, endPoint x: 962, endPoint y: 365, distance: 173.3
click at [962, 365] on div at bounding box center [982, 293] width 252 height 559
drag, startPoint x: 943, startPoint y: 251, endPoint x: 937, endPoint y: 75, distance: 175.9
click at [937, 75] on div at bounding box center [982, 293] width 252 height 559
drag, startPoint x: 1006, startPoint y: 256, endPoint x: 972, endPoint y: -18, distance: 275.7
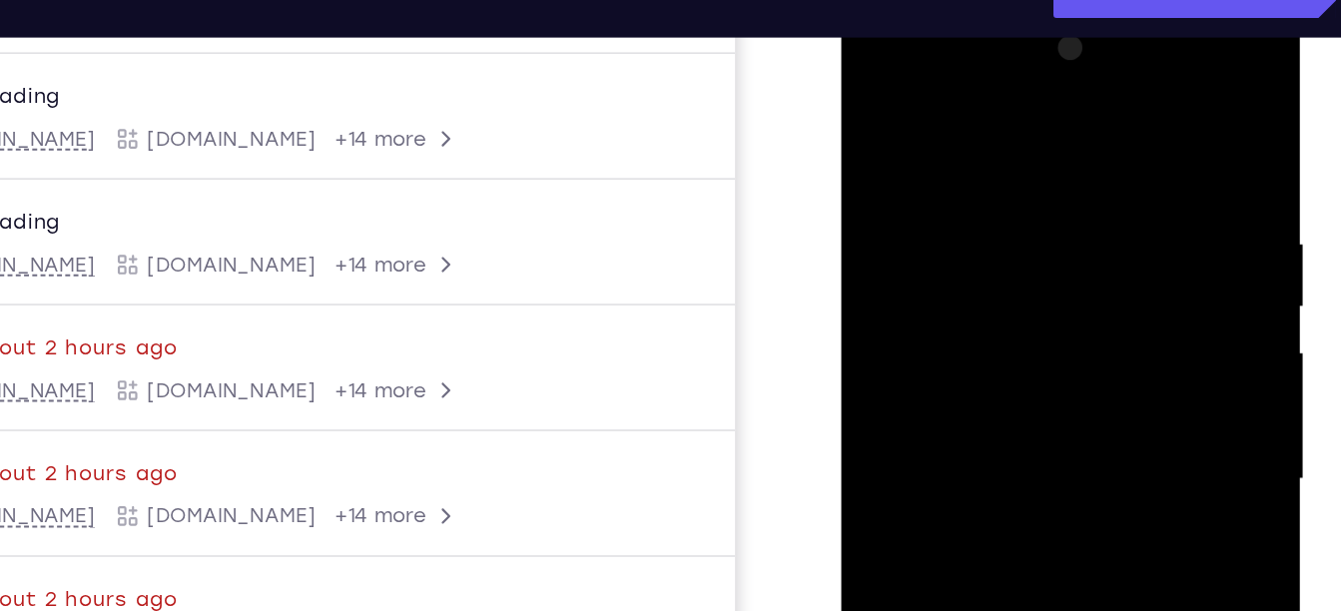
click at [972, 0] on html "Online web based iOS Simulators and Android Emulators. Run iPhone, iPad, Mobile…" at bounding box center [983, 298] width 285 height 599
drag, startPoint x: 972, startPoint y: 254, endPoint x: 970, endPoint y: 132, distance: 121.8
click at [970, 132] on div at bounding box center [982, 293] width 252 height 559
click at [1031, 159] on div at bounding box center [982, 293] width 252 height 559
drag, startPoint x: 958, startPoint y: 319, endPoint x: 953, endPoint y: 110, distance: 208.8
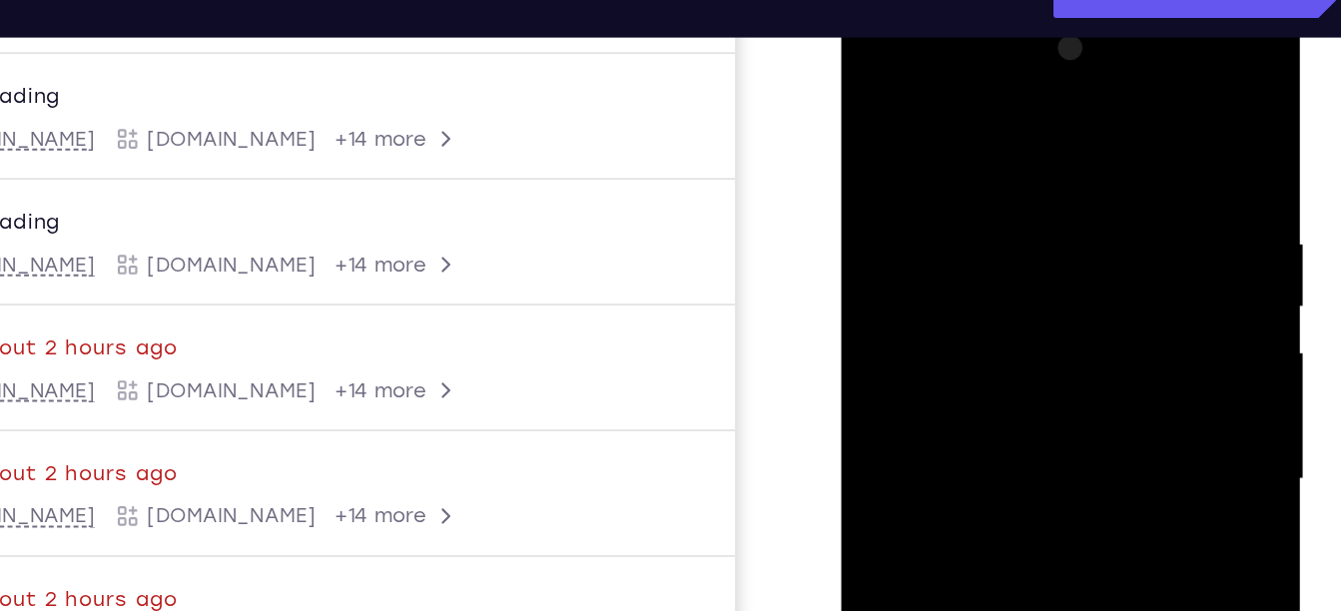
click at [953, 110] on div at bounding box center [982, 293] width 252 height 559
drag, startPoint x: 953, startPoint y: 298, endPoint x: 951, endPoint y: 134, distance: 163.8
click at [951, 134] on div at bounding box center [982, 293] width 252 height 559
click at [920, 294] on div at bounding box center [982, 293] width 252 height 559
click at [890, 295] on div at bounding box center [982, 293] width 252 height 559
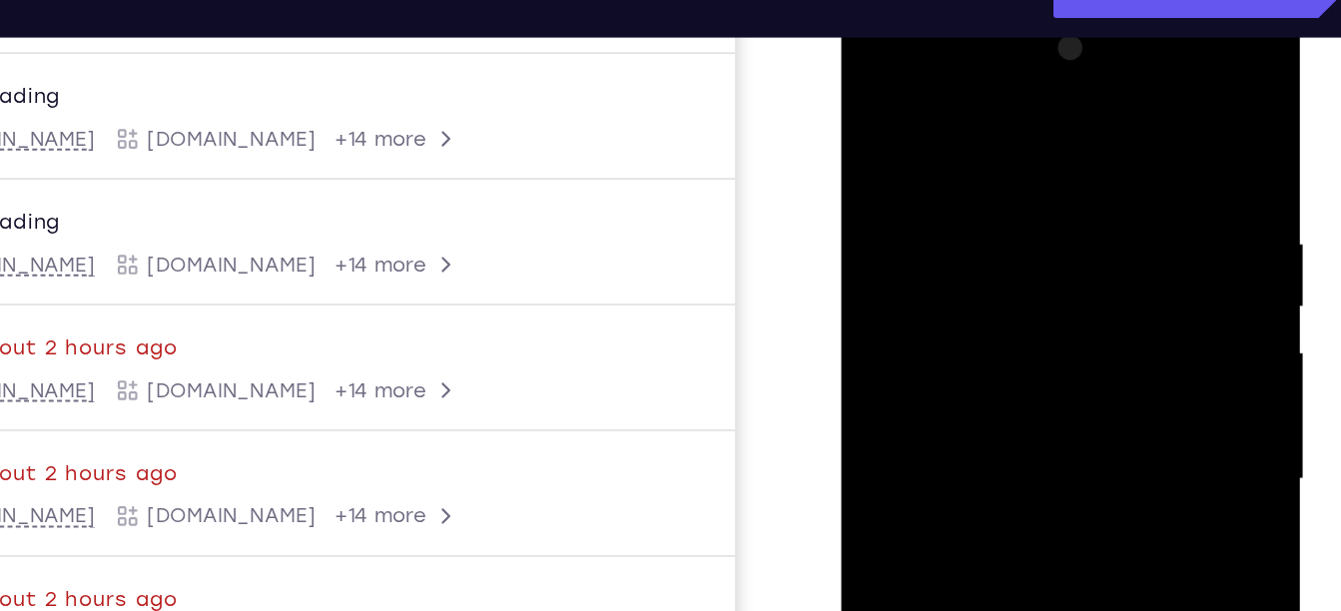
drag, startPoint x: 958, startPoint y: 245, endPoint x: 954, endPoint y: 404, distance: 159.8
click at [954, 404] on div at bounding box center [982, 293] width 252 height 559
click at [870, 92] on div at bounding box center [982, 293] width 252 height 559
drag, startPoint x: 980, startPoint y: 370, endPoint x: 977, endPoint y: 352, distance: 18.2
click at [977, 352] on div at bounding box center [982, 293] width 252 height 559
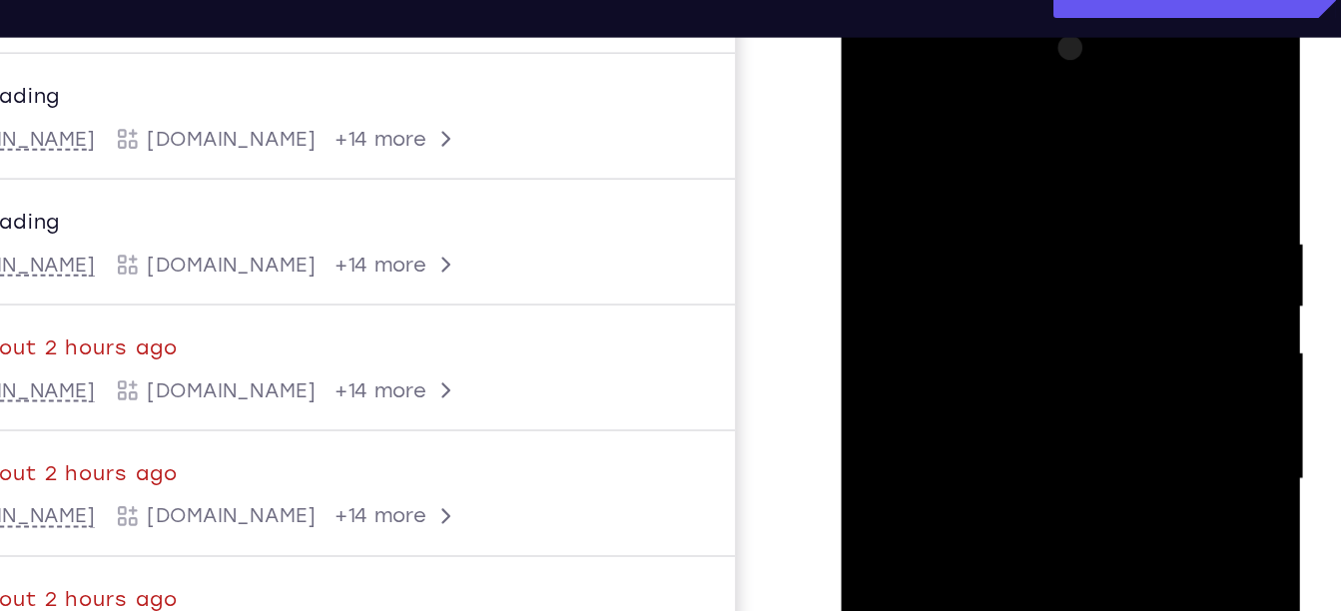
drag, startPoint x: 977, startPoint y: 352, endPoint x: 953, endPoint y: 114, distance: 239.9
click at [953, 114] on div at bounding box center [982, 293] width 252 height 559
drag, startPoint x: 954, startPoint y: 264, endPoint x: 957, endPoint y: -2, distance: 265.6
click at [957, 0] on div at bounding box center [982, 296] width 283 height 595
drag, startPoint x: 956, startPoint y: 276, endPoint x: 955, endPoint y: 61, distance: 214.7
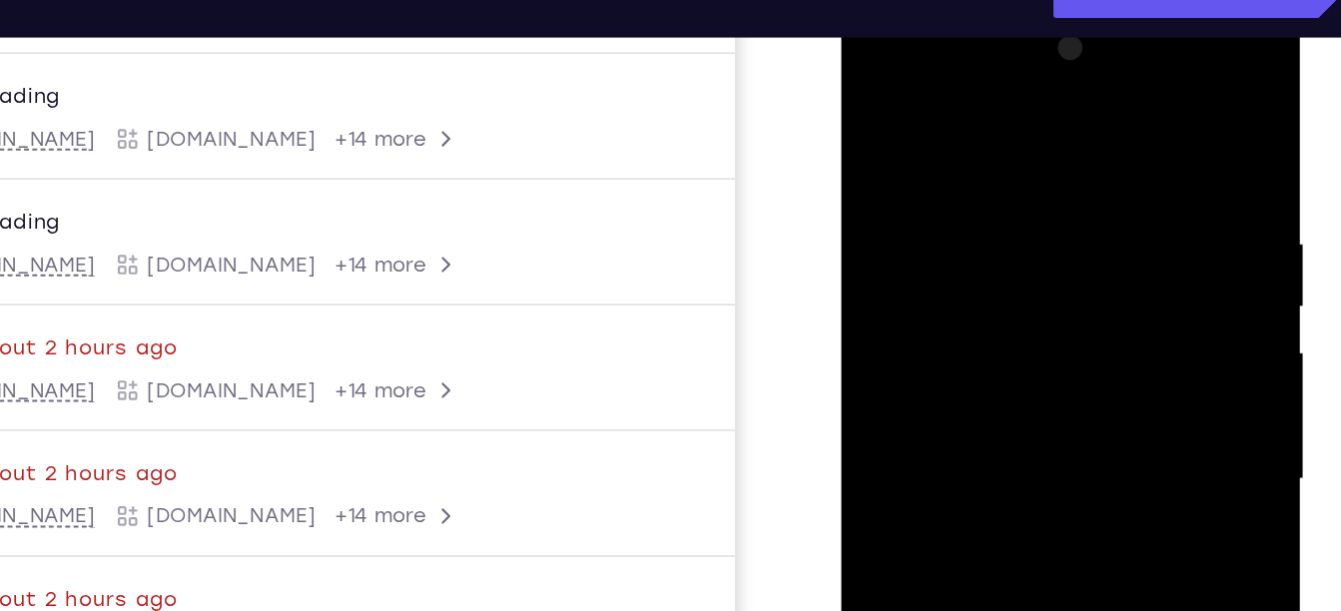
click at [955, 61] on div at bounding box center [982, 293] width 252 height 559
drag, startPoint x: 1003, startPoint y: 286, endPoint x: 994, endPoint y: 84, distance: 201.9
click at [994, 84] on div at bounding box center [982, 293] width 252 height 559
drag, startPoint x: 964, startPoint y: 316, endPoint x: 972, endPoint y: 194, distance: 122.1
click at [972, 194] on div at bounding box center [982, 293] width 252 height 559
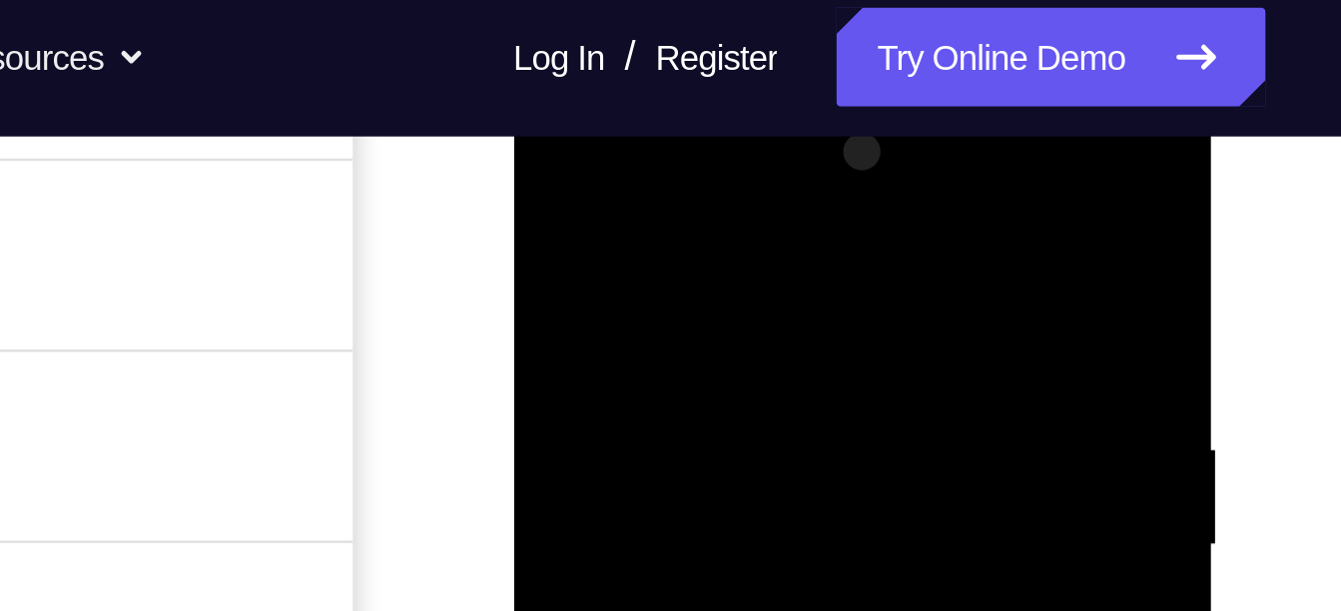
drag, startPoint x: 580, startPoint y: 279, endPoint x: 678, endPoint y: 235, distance: 107.3
click at [678, 235] on div at bounding box center [654, 371] width 252 height 559
click at [557, 219] on div at bounding box center [654, 371] width 252 height 559
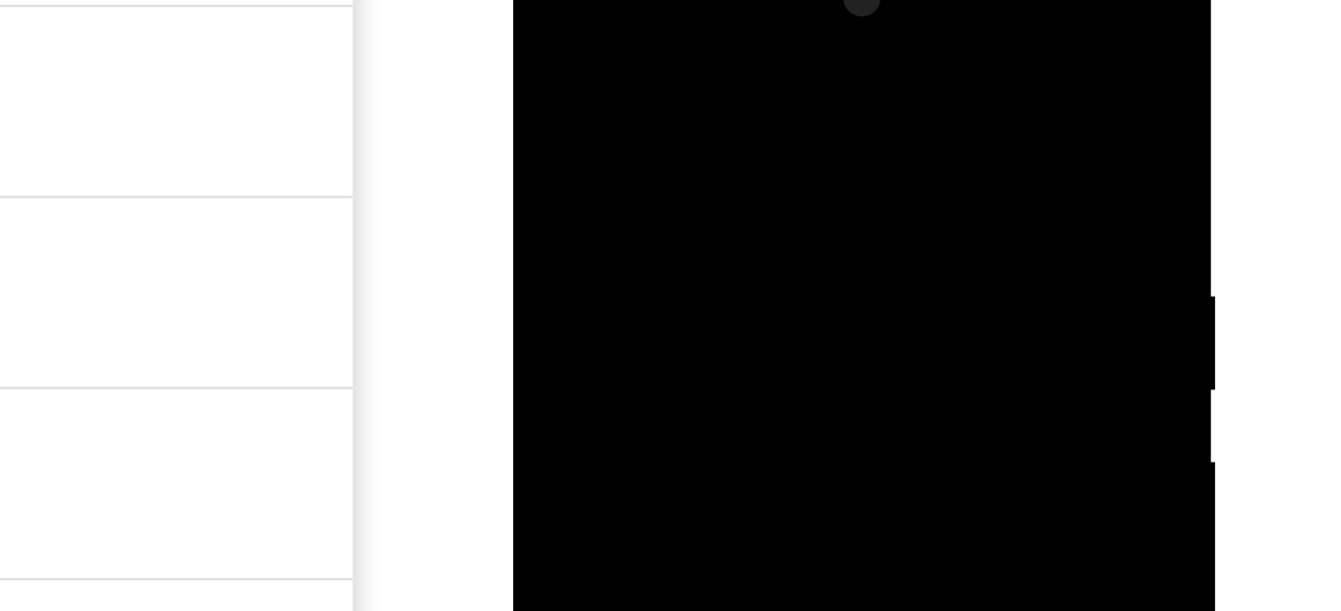
drag, startPoint x: 609, startPoint y: 138, endPoint x: 604, endPoint y: 1, distance: 136.9
click at [604, 1] on div at bounding box center [654, 217] width 252 height 559
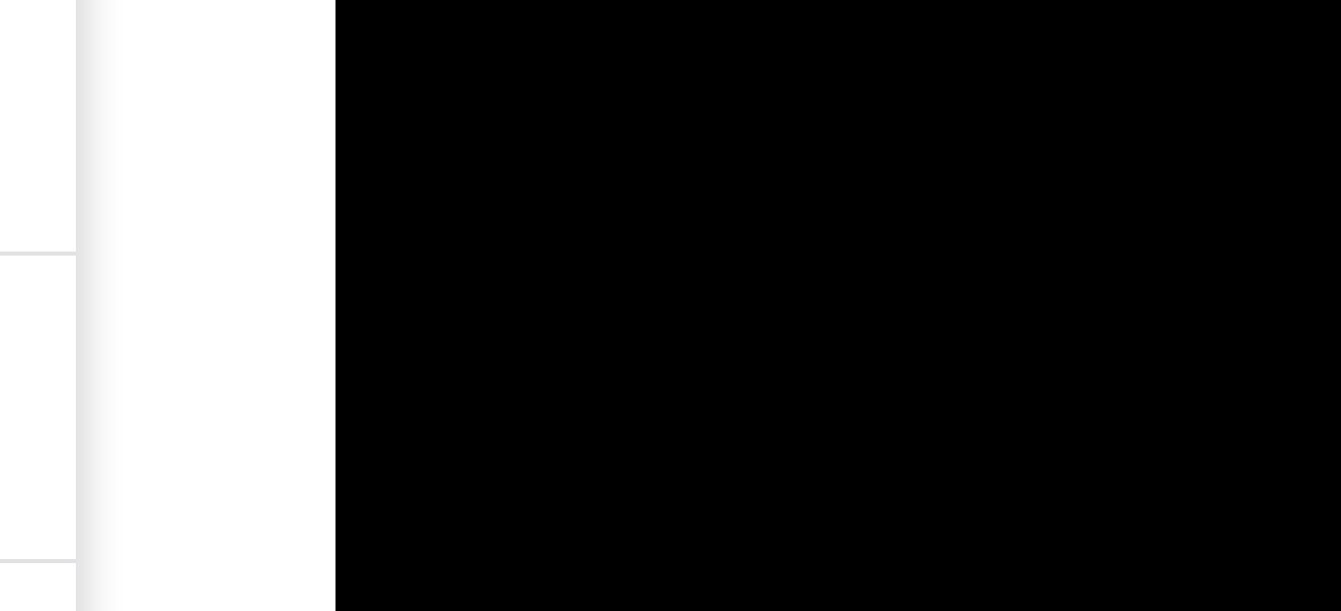
drag, startPoint x: 475, startPoint y: -270, endPoint x: 461, endPoint y: -383, distance: 114.7
drag, startPoint x: 461, startPoint y: -296, endPoint x: 441, endPoint y: -386, distance: 93.0
drag, startPoint x: 454, startPoint y: -278, endPoint x: 441, endPoint y: -346, distance: 69.1
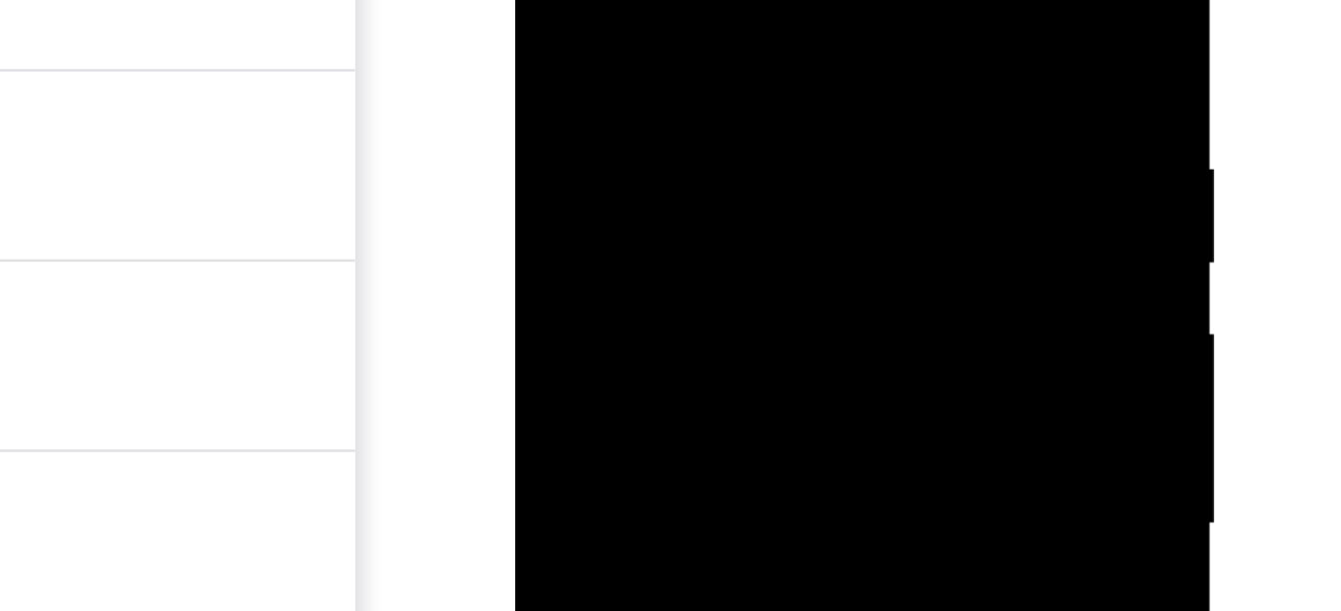
click at [742, 0] on div at bounding box center [657, 92] width 252 height 559
drag, startPoint x: 685, startPoint y: 16, endPoint x: 673, endPoint y: -96, distance: 112.5
click at [673, 0] on div at bounding box center [657, 92] width 252 height 559
drag, startPoint x: 596, startPoint y: 44, endPoint x: 617, endPoint y: -132, distance: 177.0
click at [617, 0] on div at bounding box center [657, 92] width 252 height 559
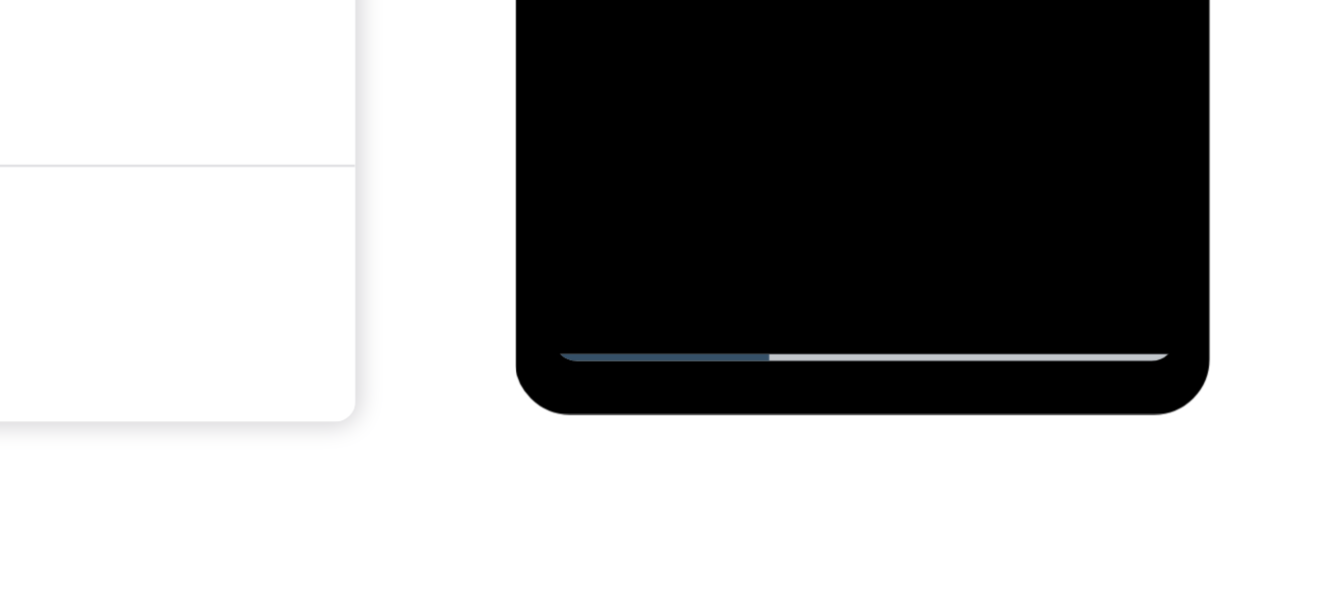
scroll to position [393, 0]
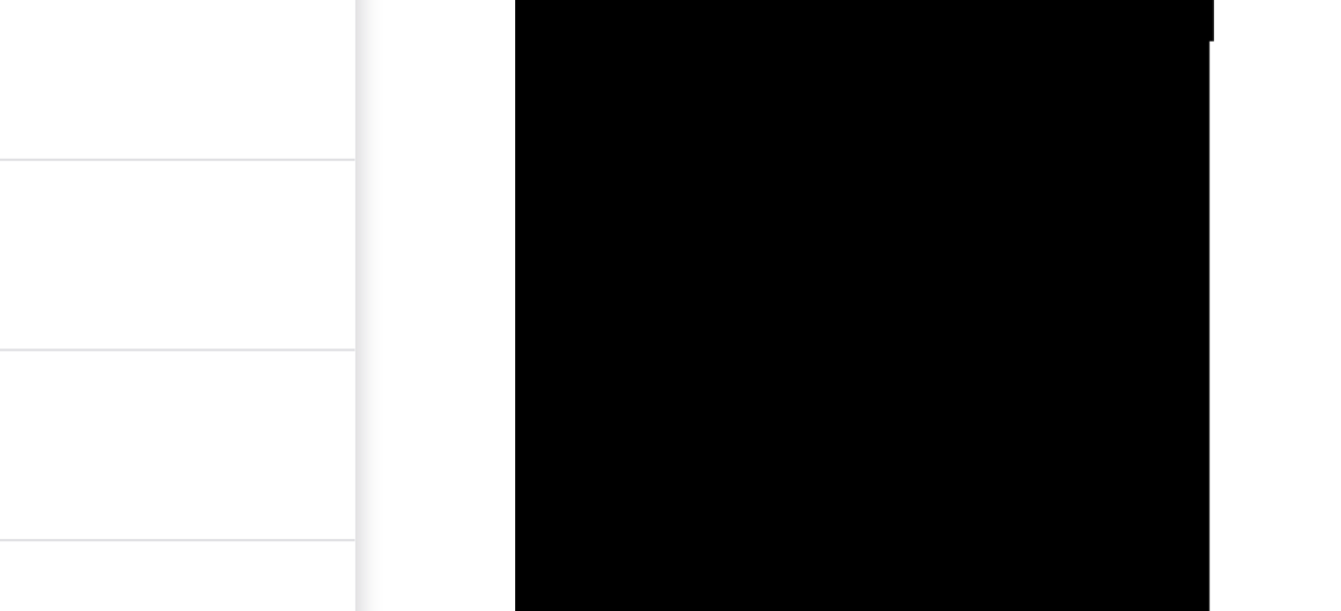
drag, startPoint x: 612, startPoint y: -476, endPoint x: 612, endPoint y: -450, distance: 26.0
drag, startPoint x: 633, startPoint y: -292, endPoint x: 633, endPoint y: -450, distance: 158.8
drag, startPoint x: 614, startPoint y: -247, endPoint x: 614, endPoint y: -380, distance: 133.8
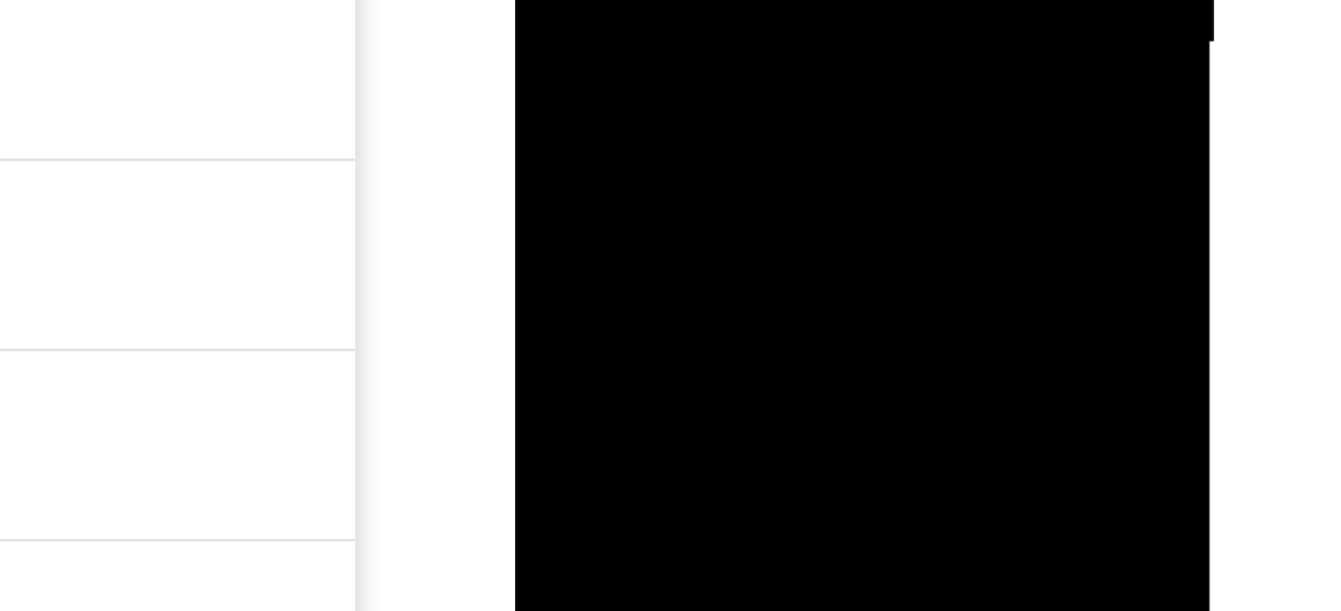
drag, startPoint x: 579, startPoint y: -225, endPoint x: 577, endPoint y: -273, distance: 48.0
drag, startPoint x: 626, startPoint y: -276, endPoint x: 609, endPoint y: -389, distance: 115.1
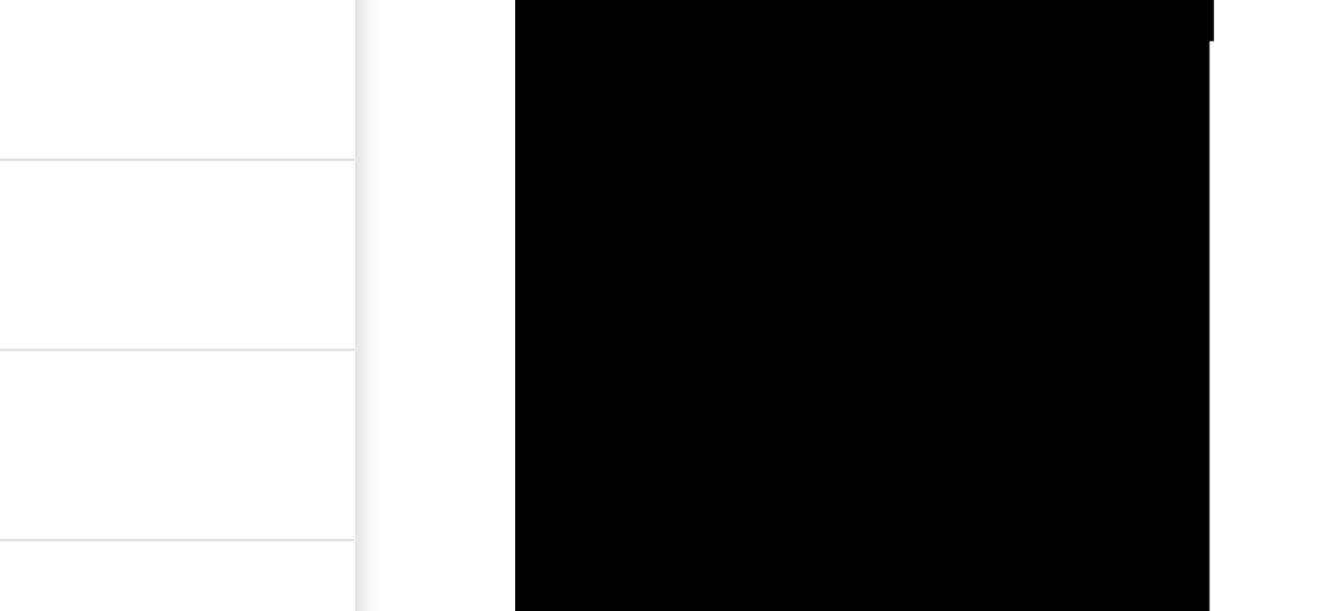
drag, startPoint x: 572, startPoint y: -265, endPoint x: 572, endPoint y: -375, distance: 110.8
drag, startPoint x: 581, startPoint y: -277, endPoint x: 583, endPoint y: -424, distance: 147.8
drag, startPoint x: 614, startPoint y: -287, endPoint x: 615, endPoint y: -345, distance: 57.9
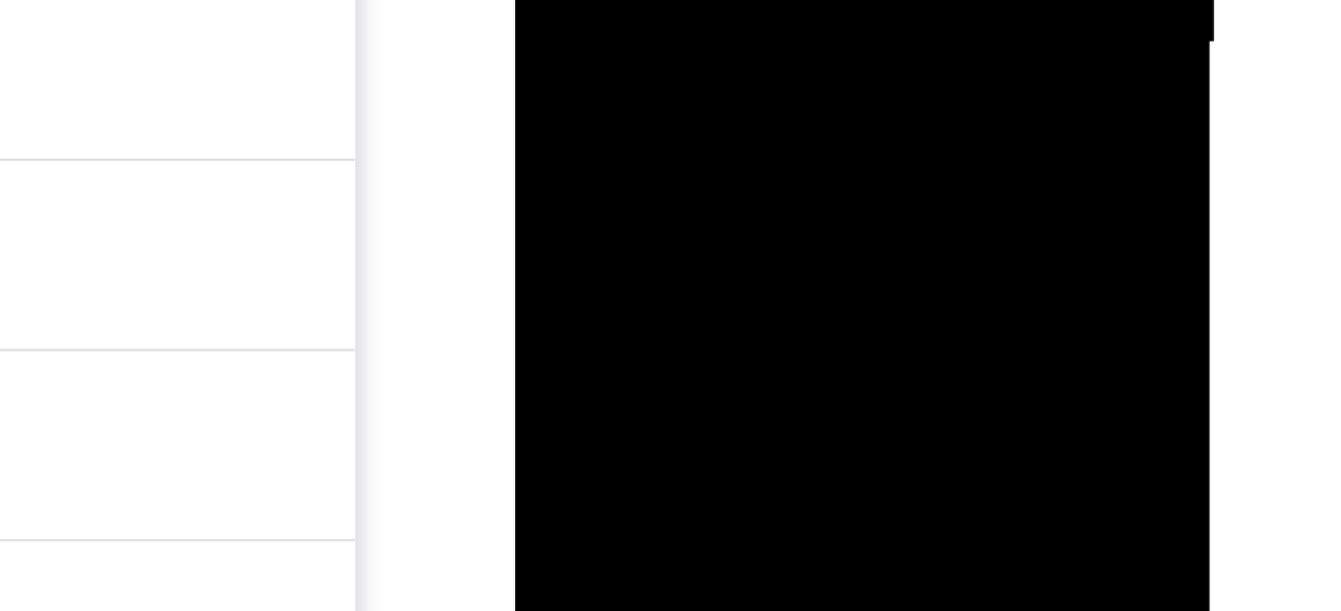
drag, startPoint x: 701, startPoint y: -263, endPoint x: 658, endPoint y: -324, distance: 74.5
drag, startPoint x: 654, startPoint y: -255, endPoint x: 647, endPoint y: -410, distance: 155.9
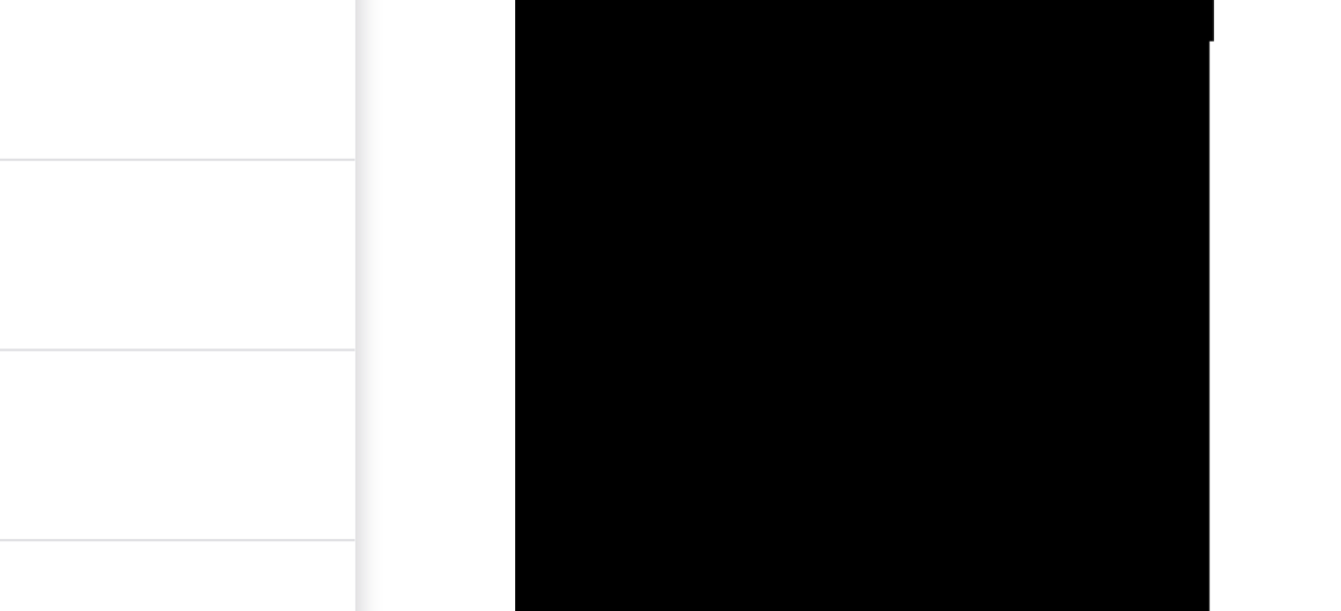
drag, startPoint x: 640, startPoint y: -204, endPoint x: 651, endPoint y: -390, distance: 187.1
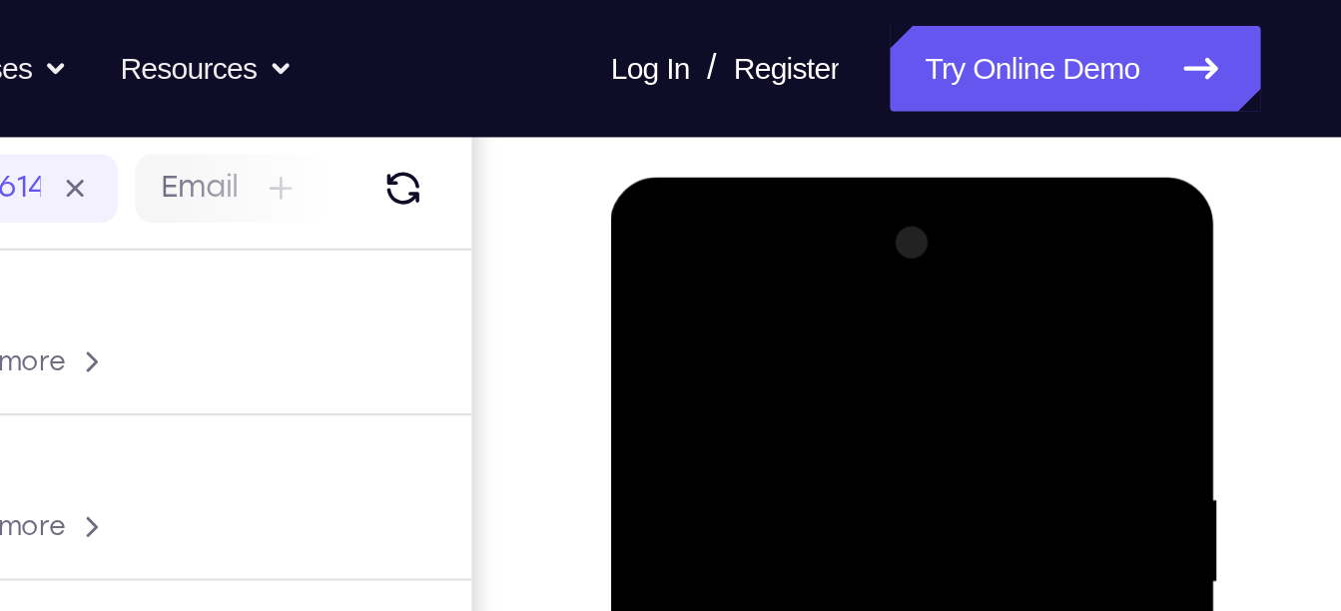
scroll to position [247, 0]
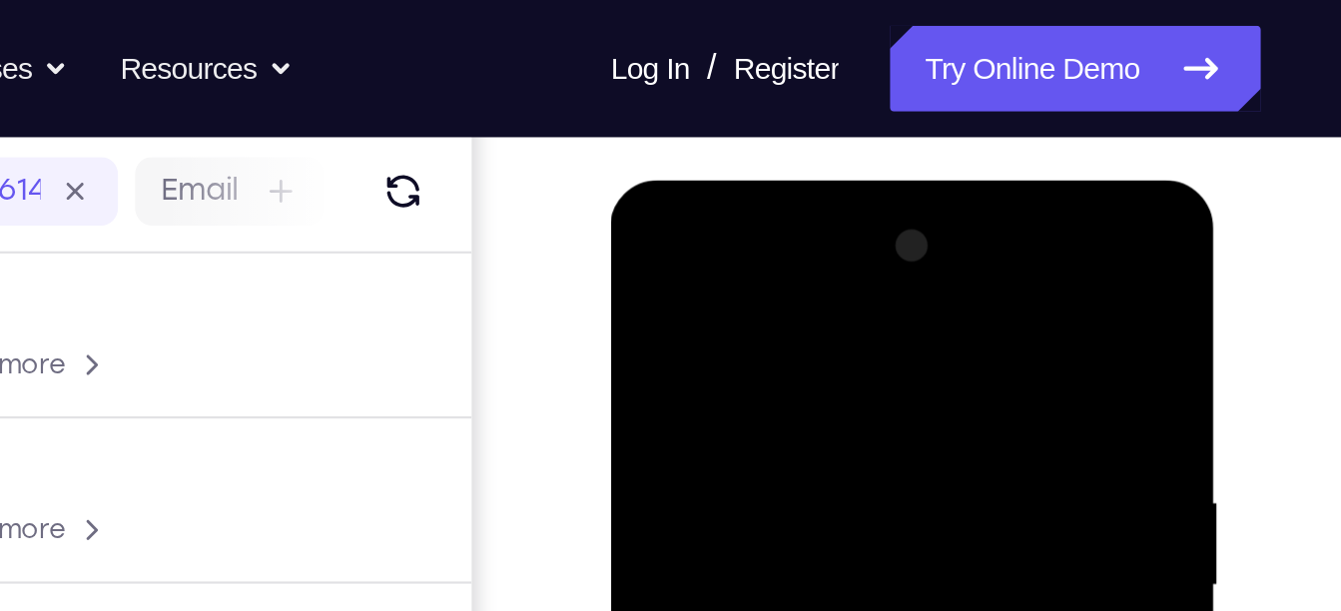
click at [644, 267] on div at bounding box center [752, 474] width 252 height 559
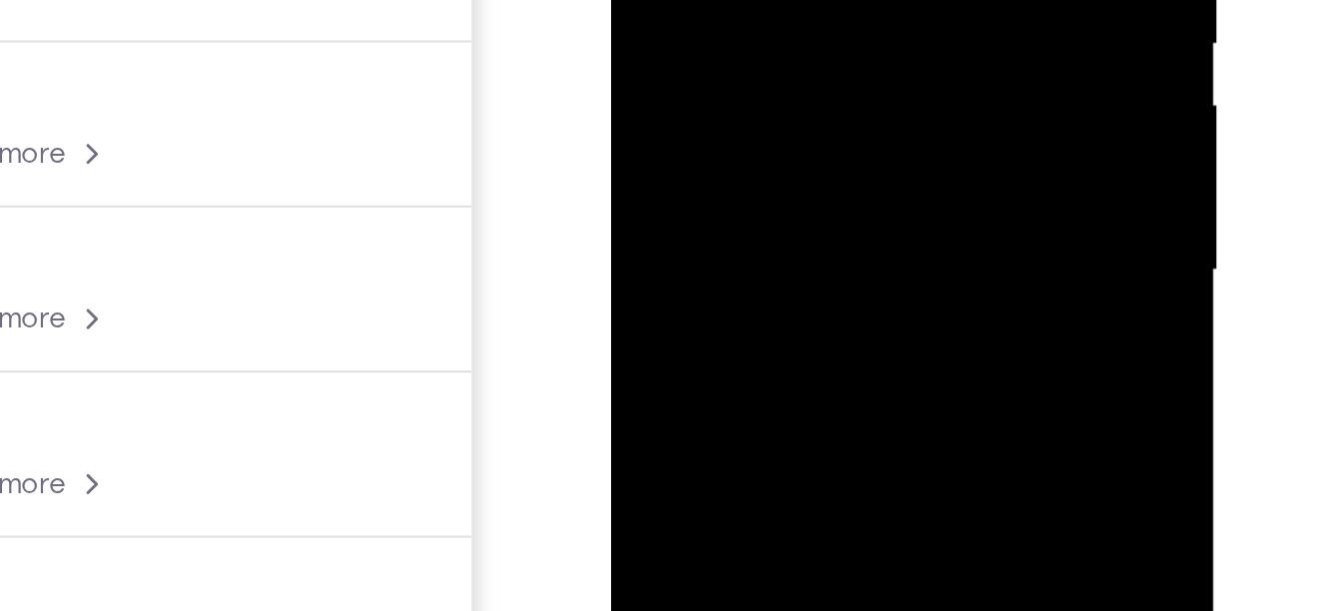
scroll to position [376, 0]
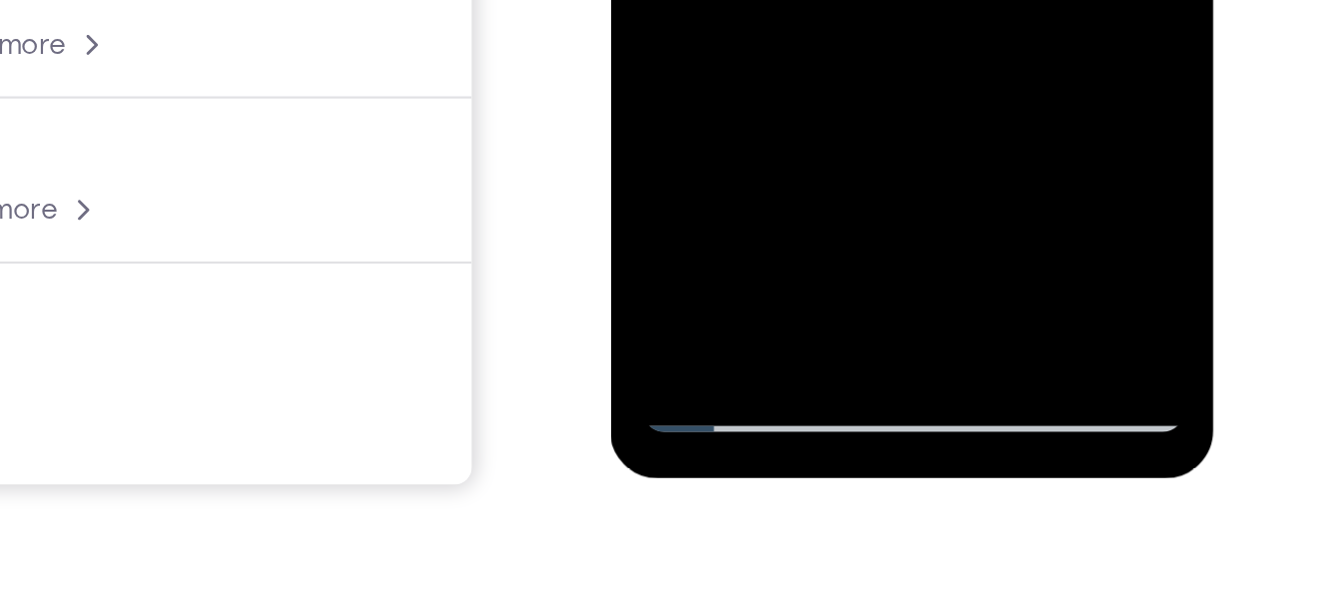
drag, startPoint x: 775, startPoint y: -352, endPoint x: 766, endPoint y: -476, distance: 124.1
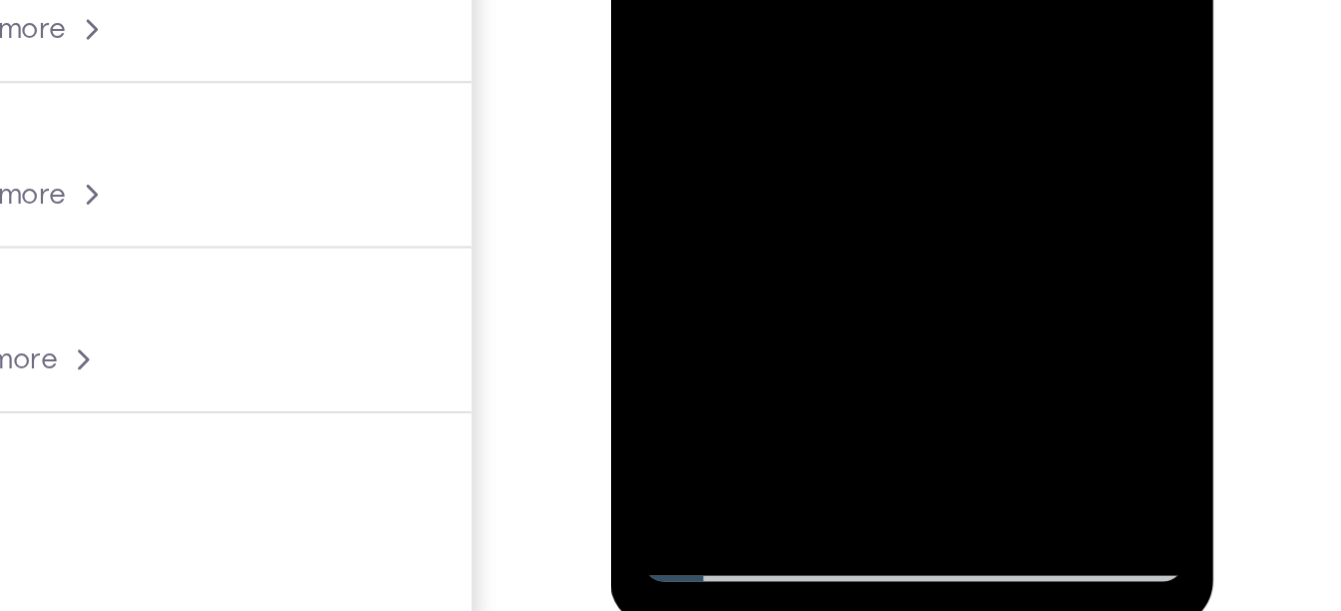
drag, startPoint x: 773, startPoint y: -195, endPoint x: 760, endPoint y: -285, distance: 90.8
drag, startPoint x: 724, startPoint y: -190, endPoint x: 744, endPoint y: -359, distance: 170.9
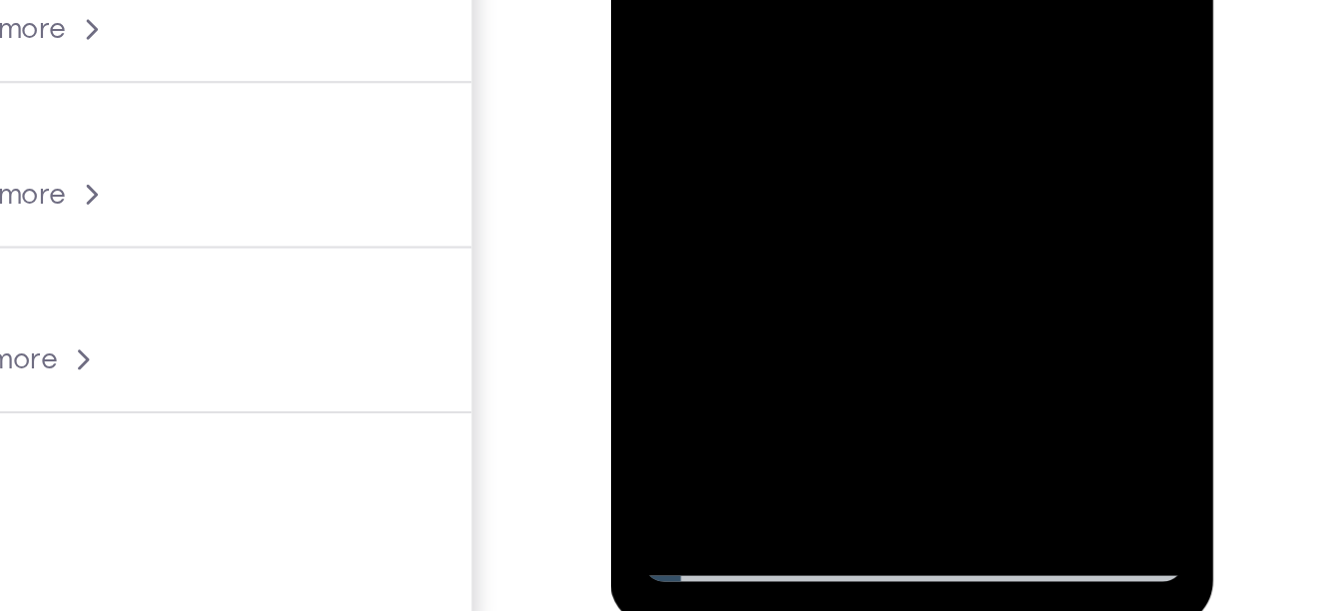
drag, startPoint x: 749, startPoint y: -160, endPoint x: 747, endPoint y: -311, distance: 150.8
drag, startPoint x: 738, startPoint y: -221, endPoint x: 729, endPoint y: -351, distance: 131.1
drag, startPoint x: 746, startPoint y: -158, endPoint x: 751, endPoint y: -307, distance: 148.9
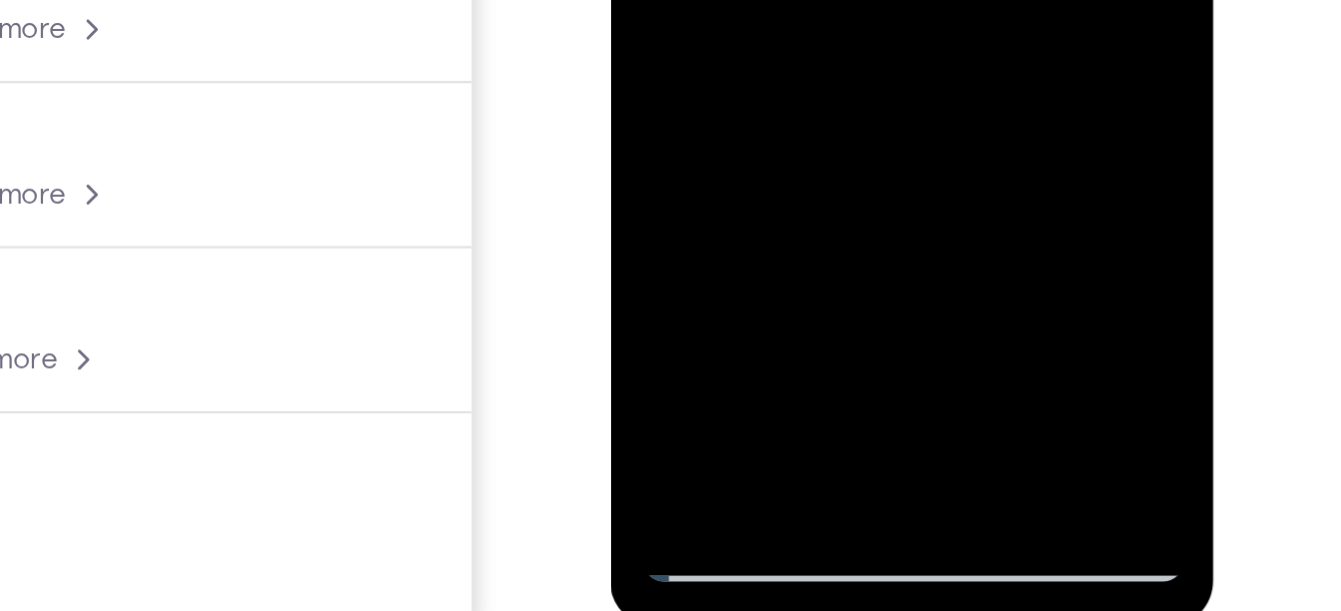
drag, startPoint x: 756, startPoint y: -180, endPoint x: 719, endPoint y: -394, distance: 217.8
drag, startPoint x: 730, startPoint y: -196, endPoint x: 721, endPoint y: -372, distance: 177.0
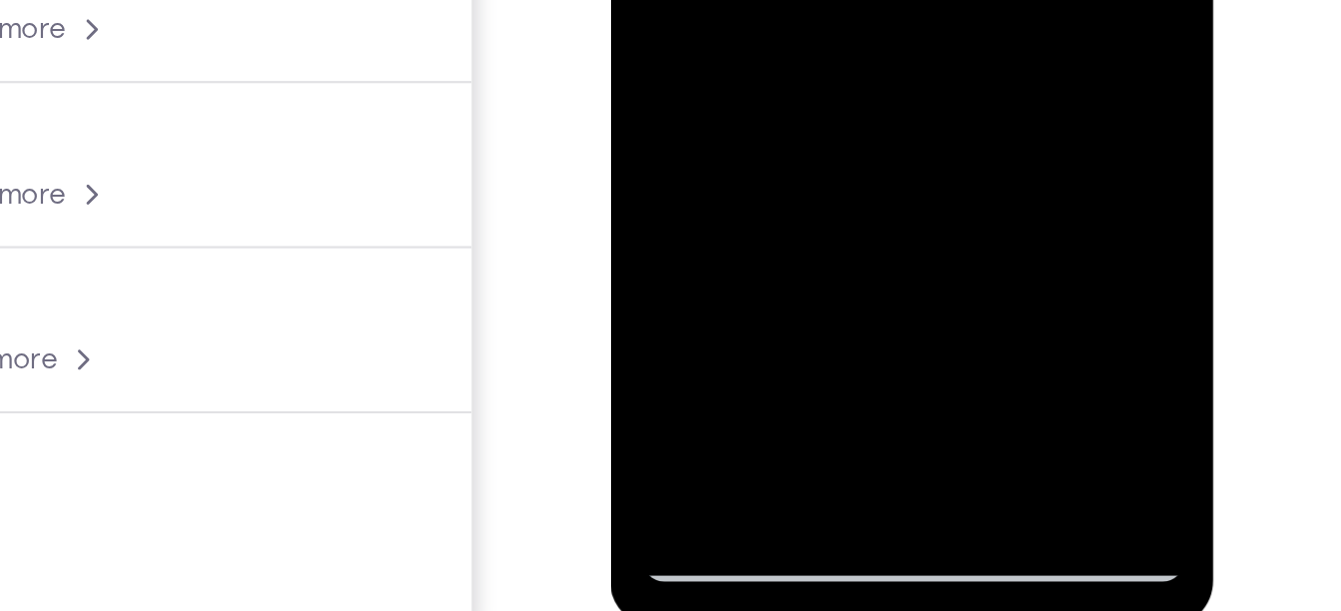
drag, startPoint x: 741, startPoint y: -234, endPoint x: 742, endPoint y: -314, distance: 79.9
